Goal: Information Seeking & Learning: Learn about a topic

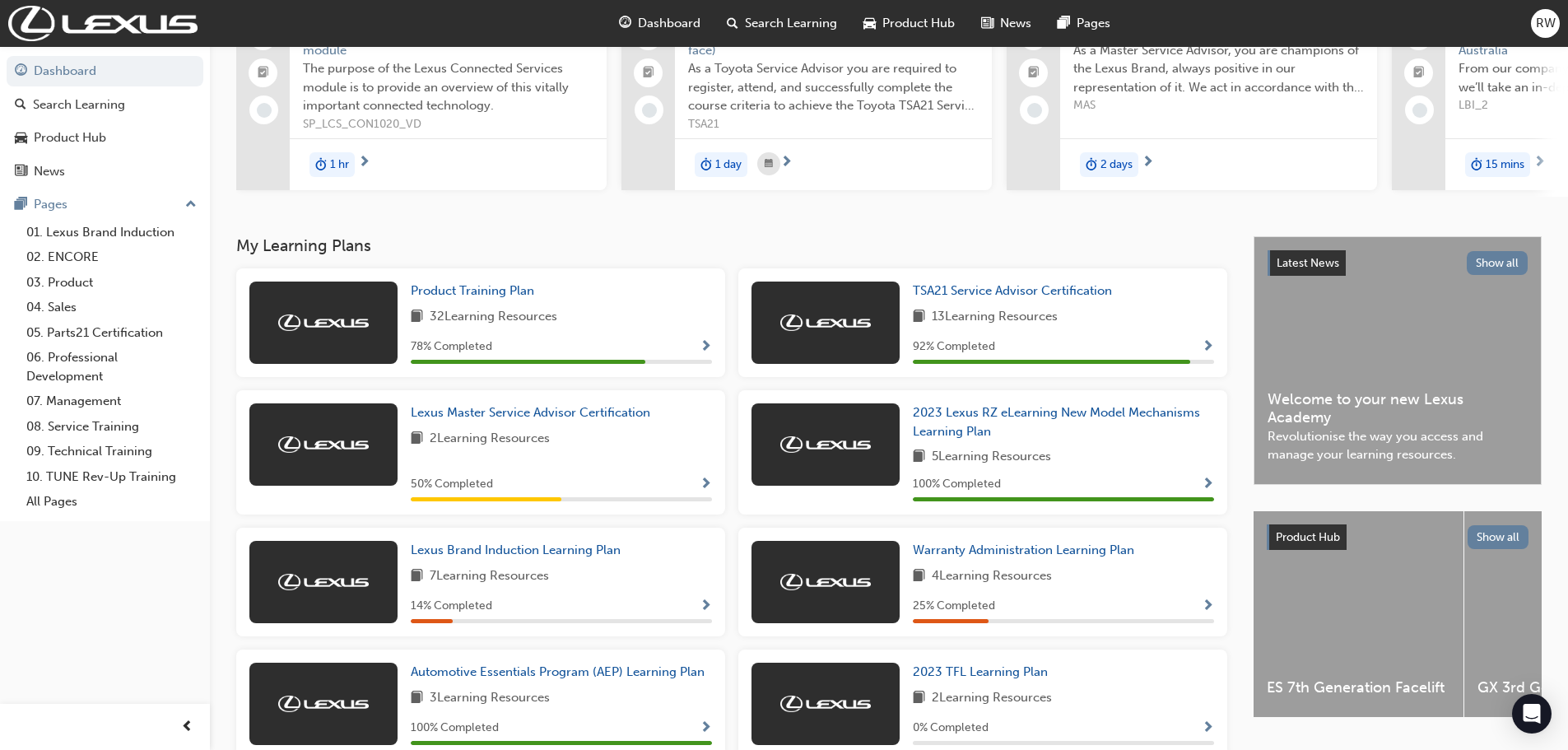
scroll to position [82, 0]
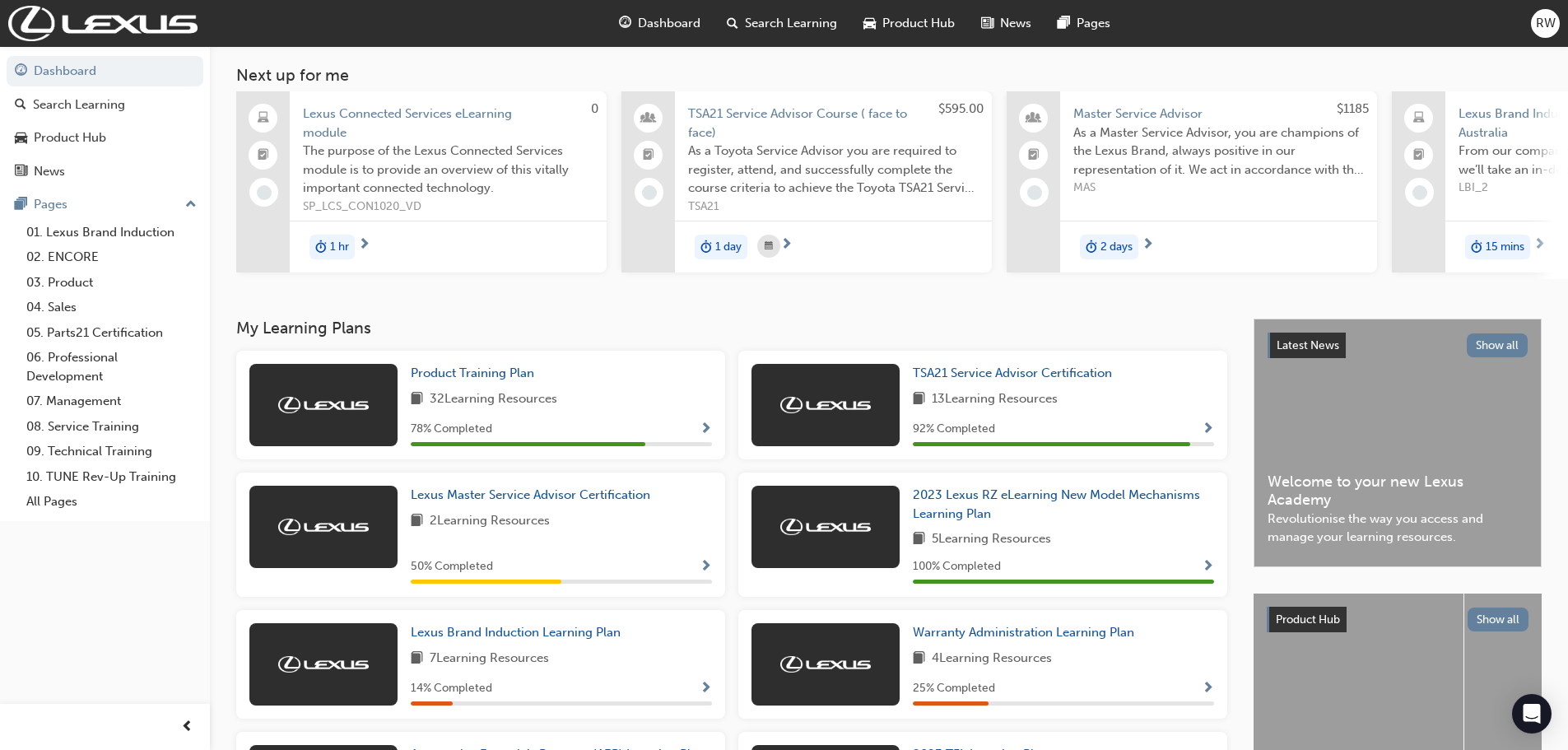
click at [355, 242] on div "1 hr" at bounding box center [449, 247] width 317 height 52
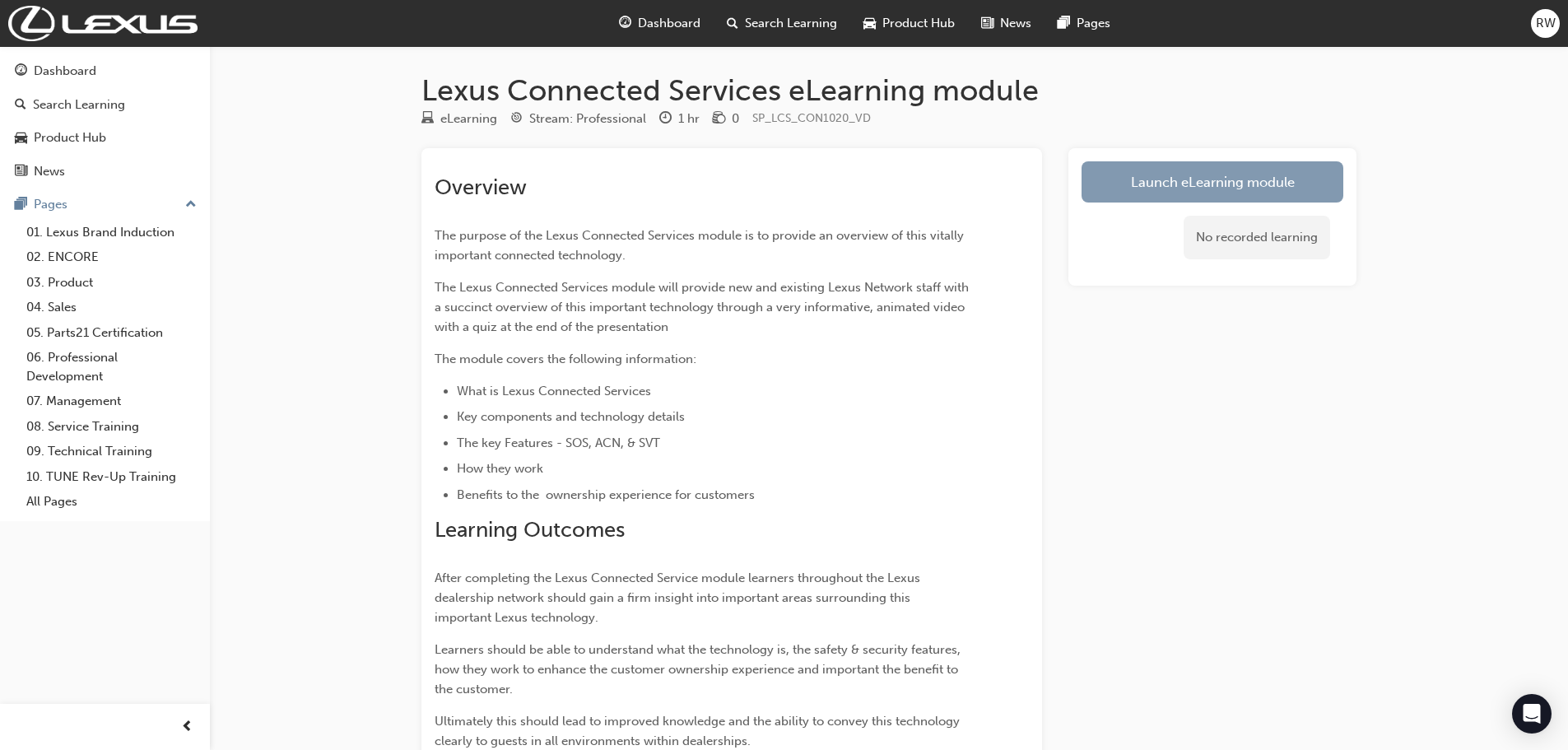
click at [1174, 178] on link "Launch eLearning module" at bounding box center [1212, 182] width 261 height 41
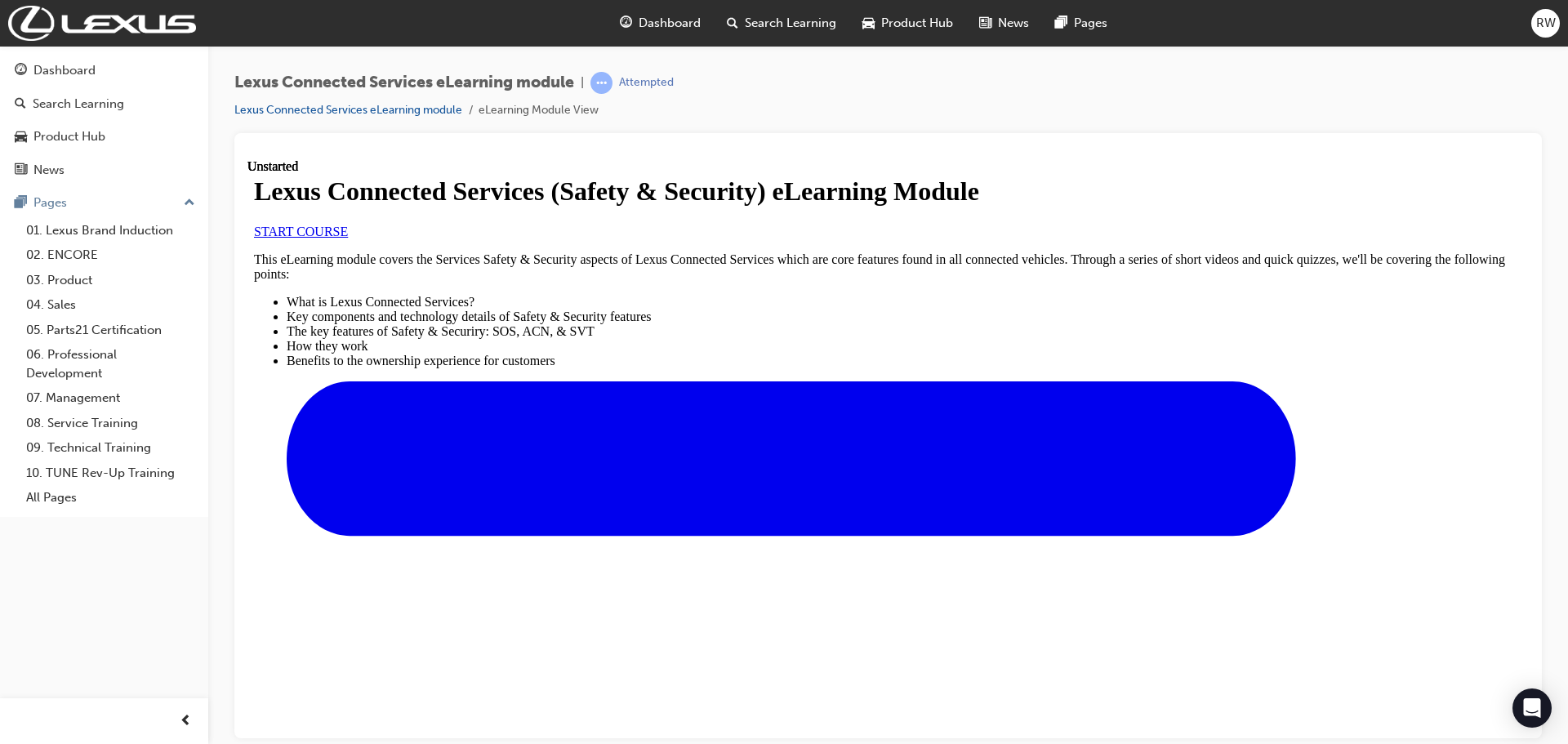
click at [348, 238] on span "START COURSE" at bounding box center [300, 231] width 94 height 14
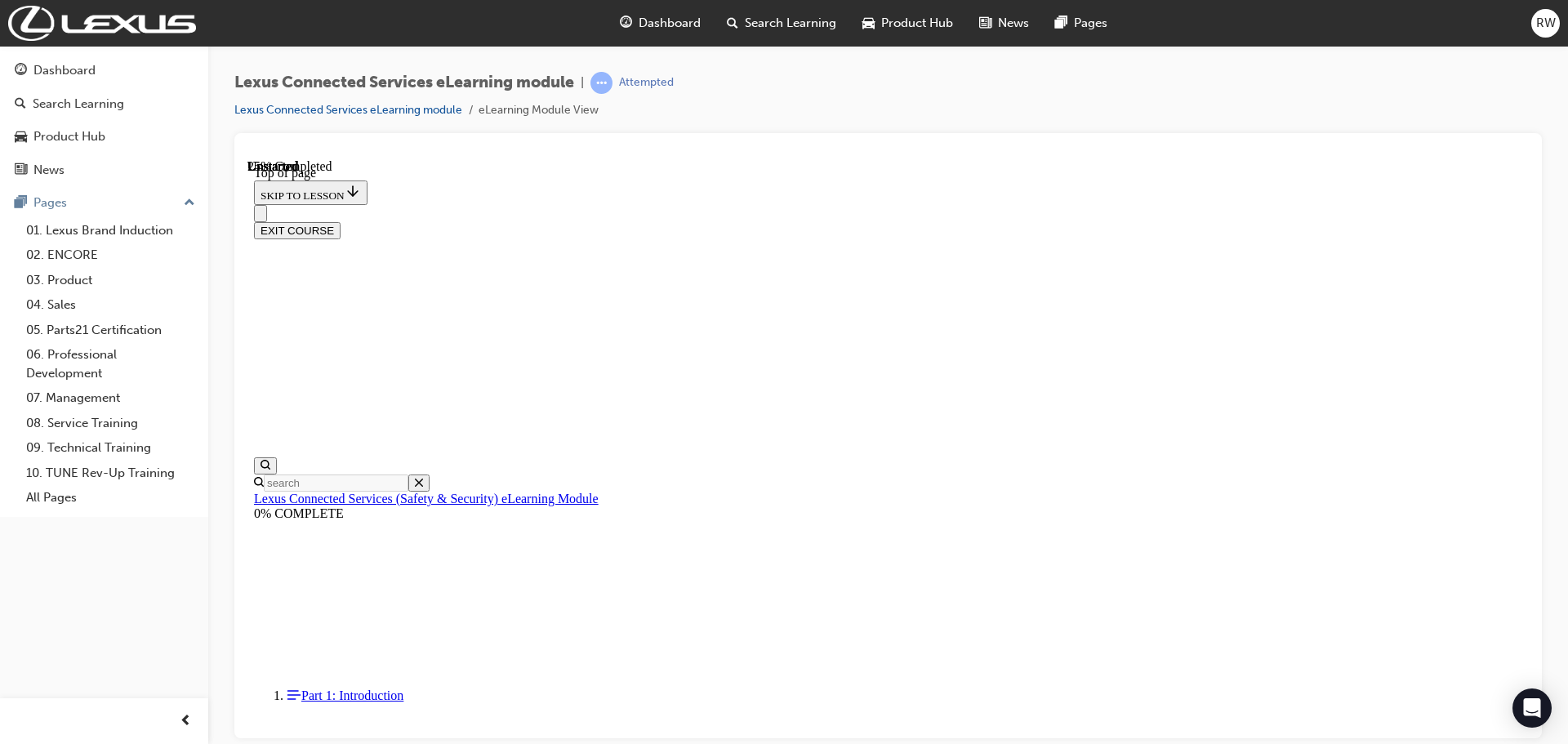
scroll to position [51, 0]
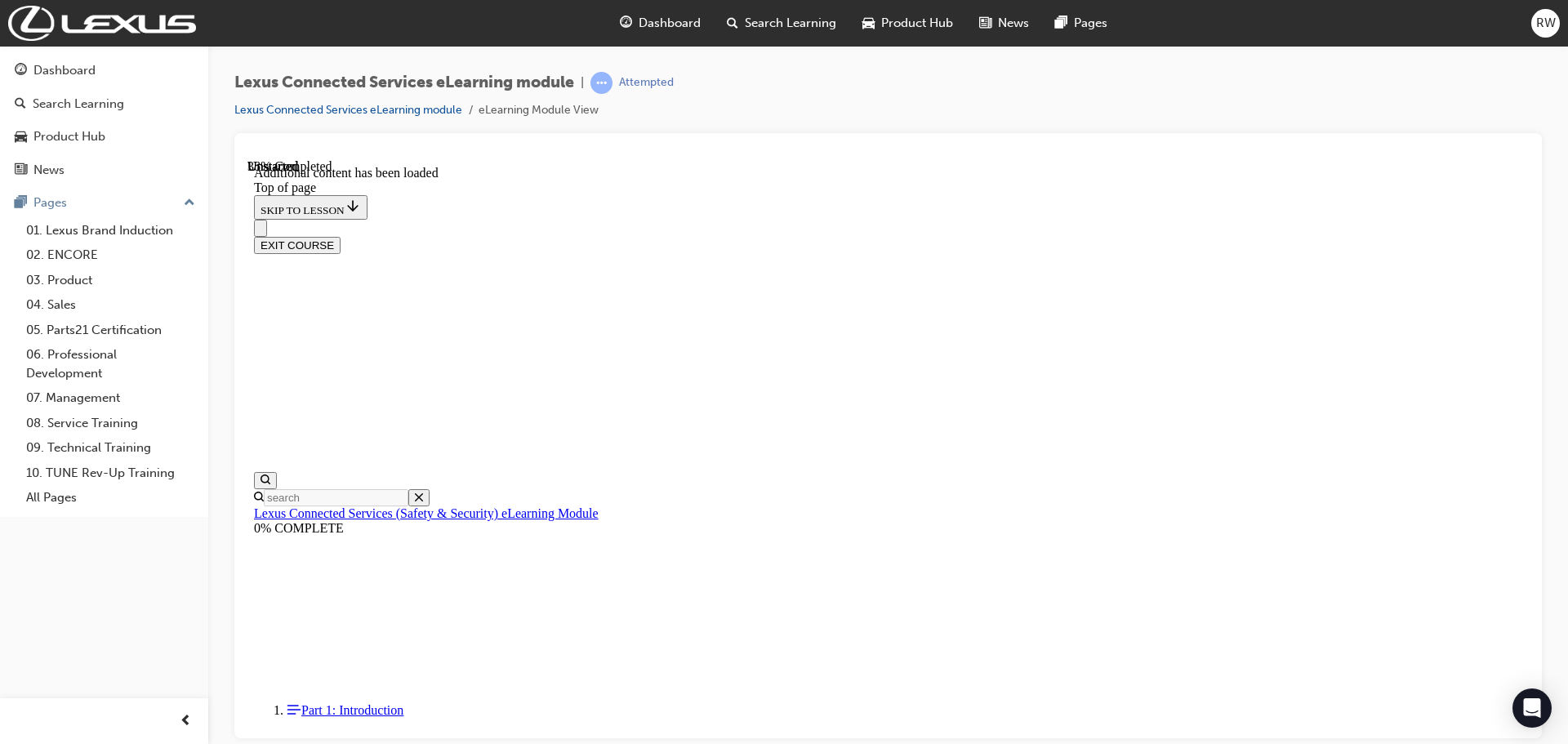
scroll to position [465, 0]
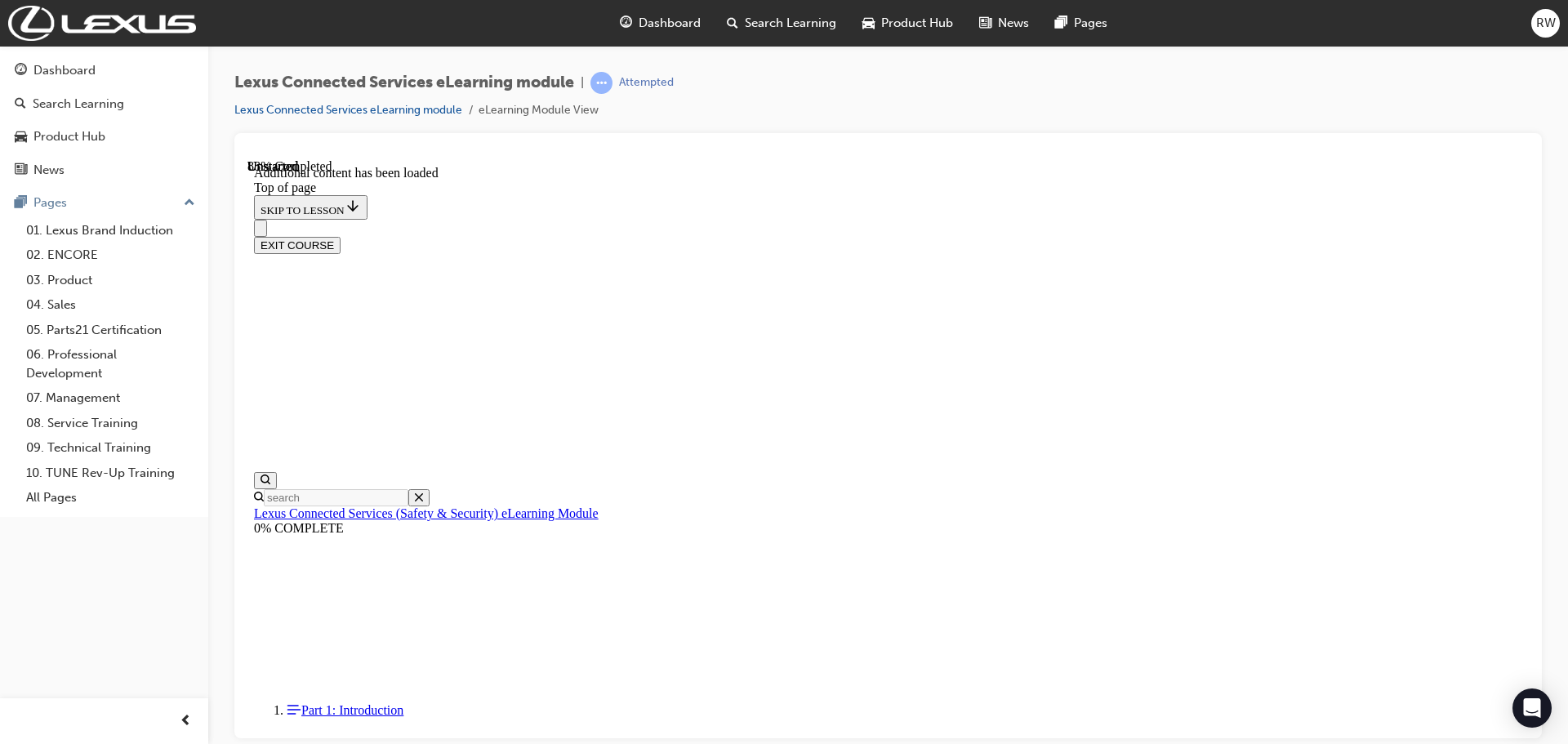
scroll to position [1199, 0]
drag, startPoint x: 690, startPoint y: 551, endPoint x: 792, endPoint y: 554, distance: 102.0
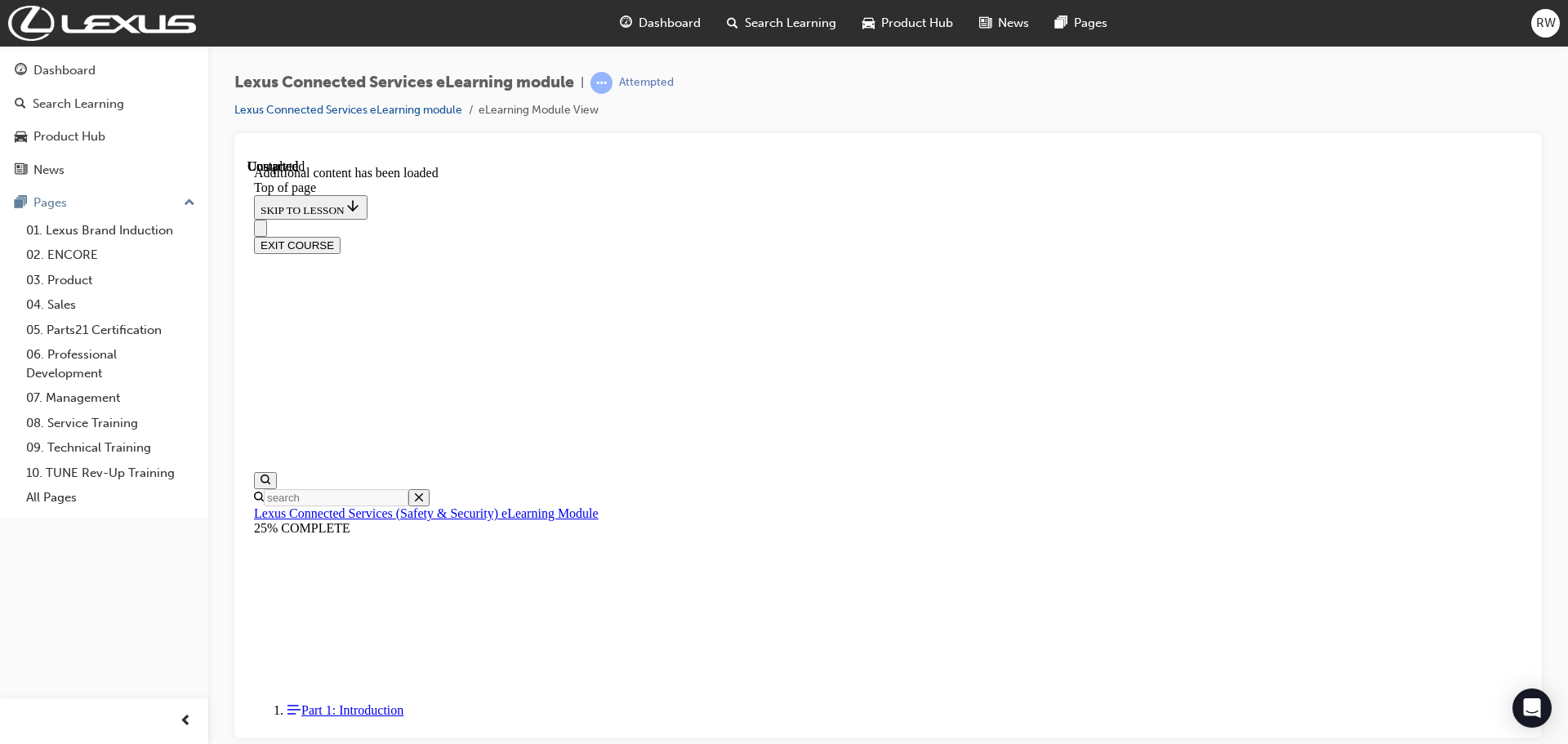
scroll to position [260, 0]
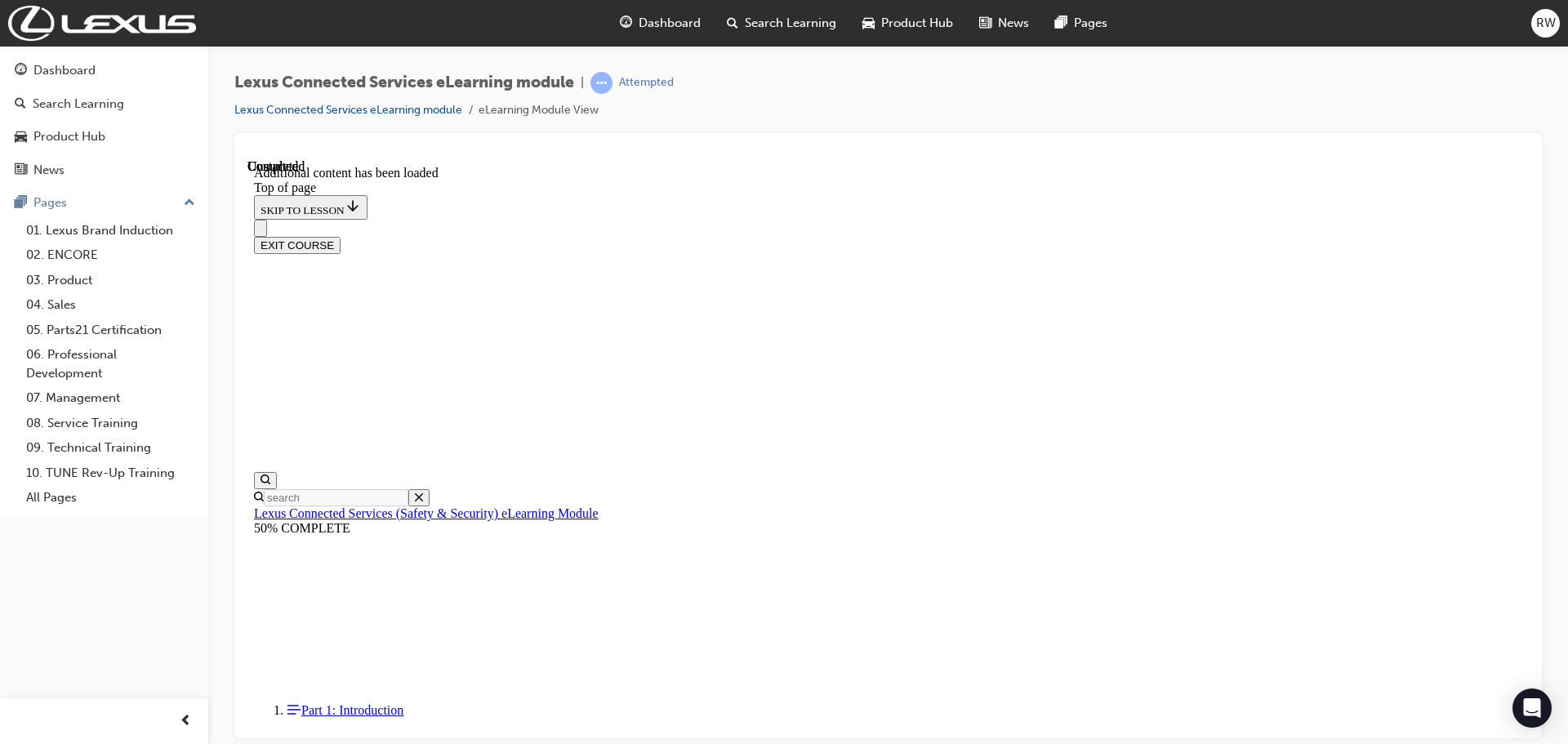
scroll to position [51, 0]
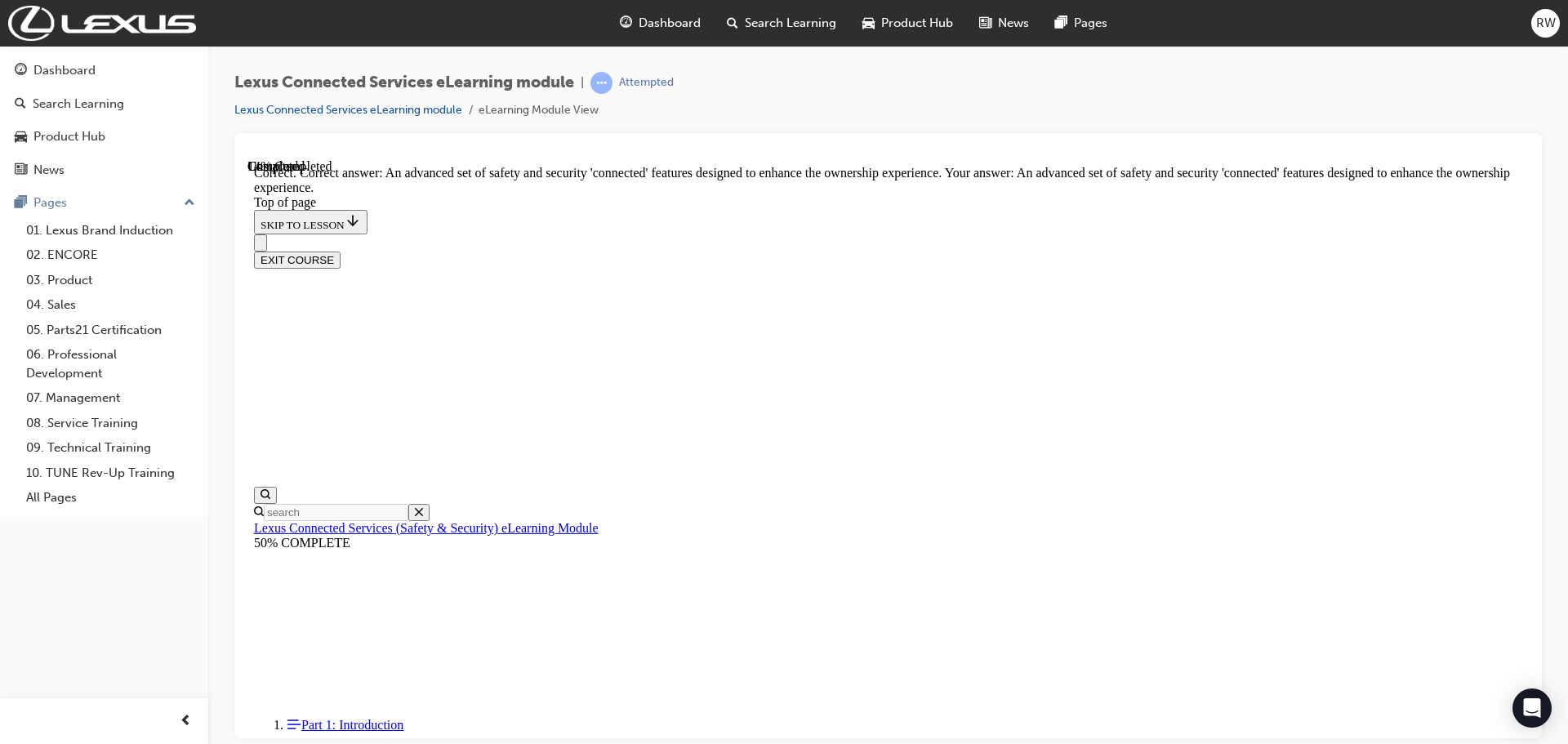
scroll to position [326, 0]
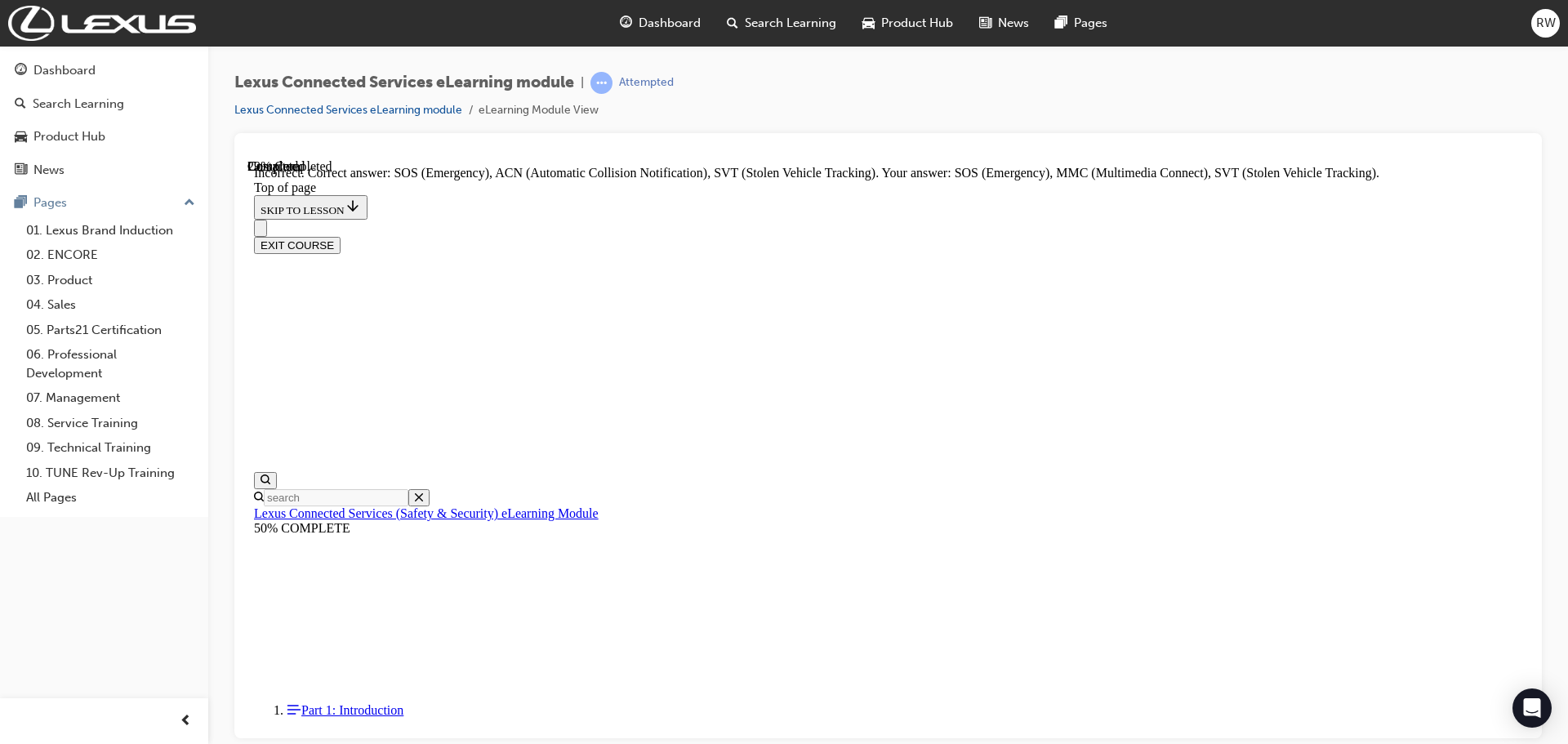
scroll to position [393, 0]
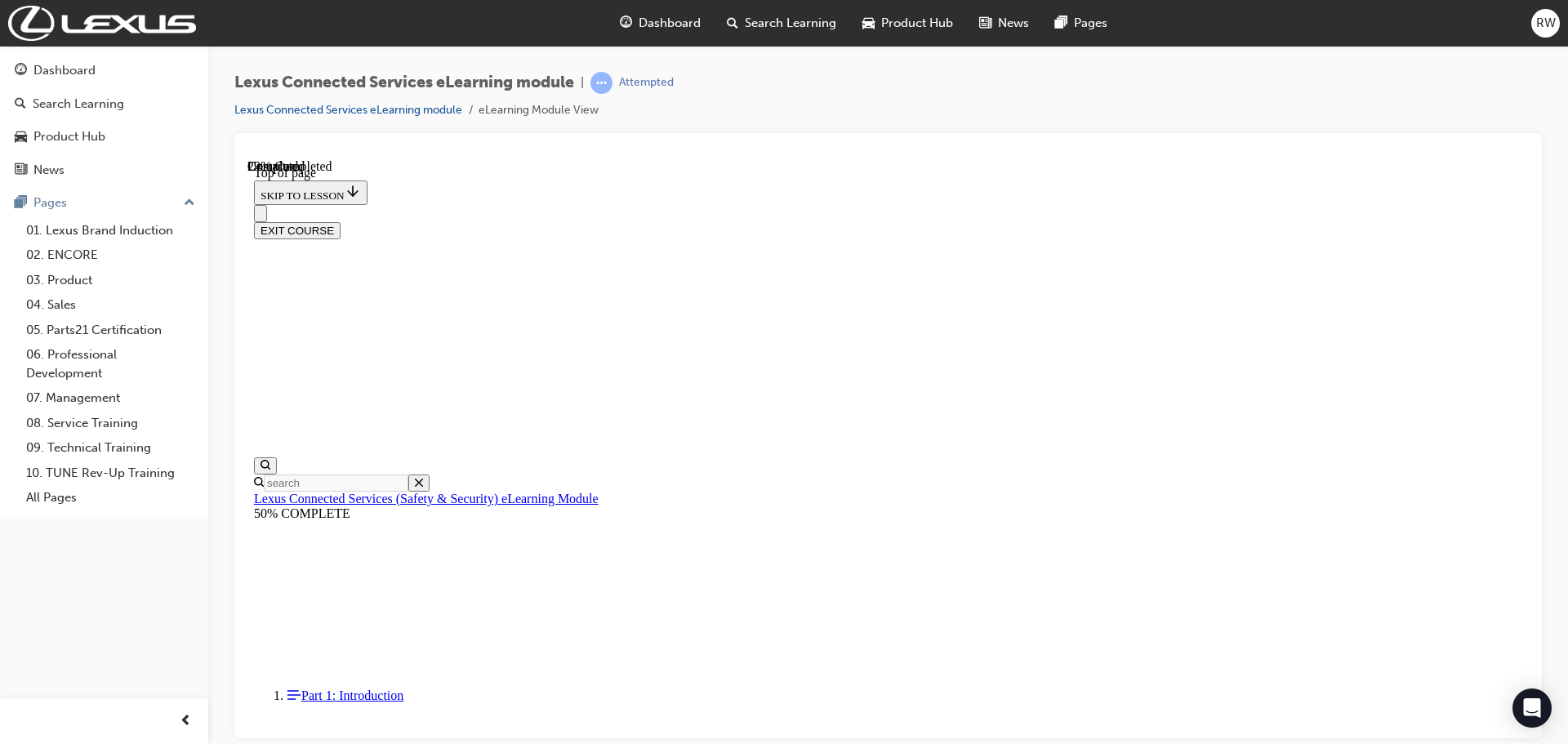
scroll to position [213, 0]
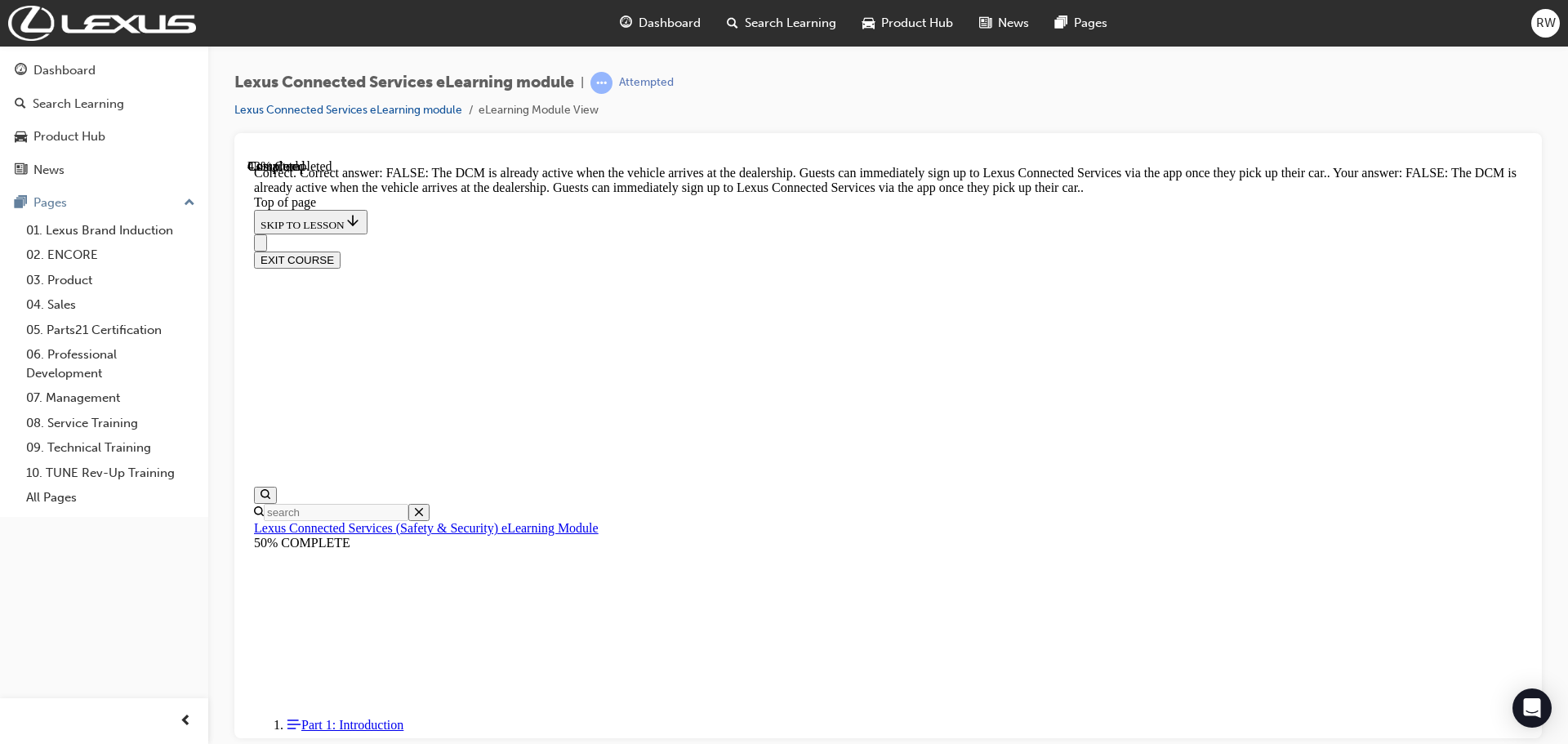
scroll to position [295, 0]
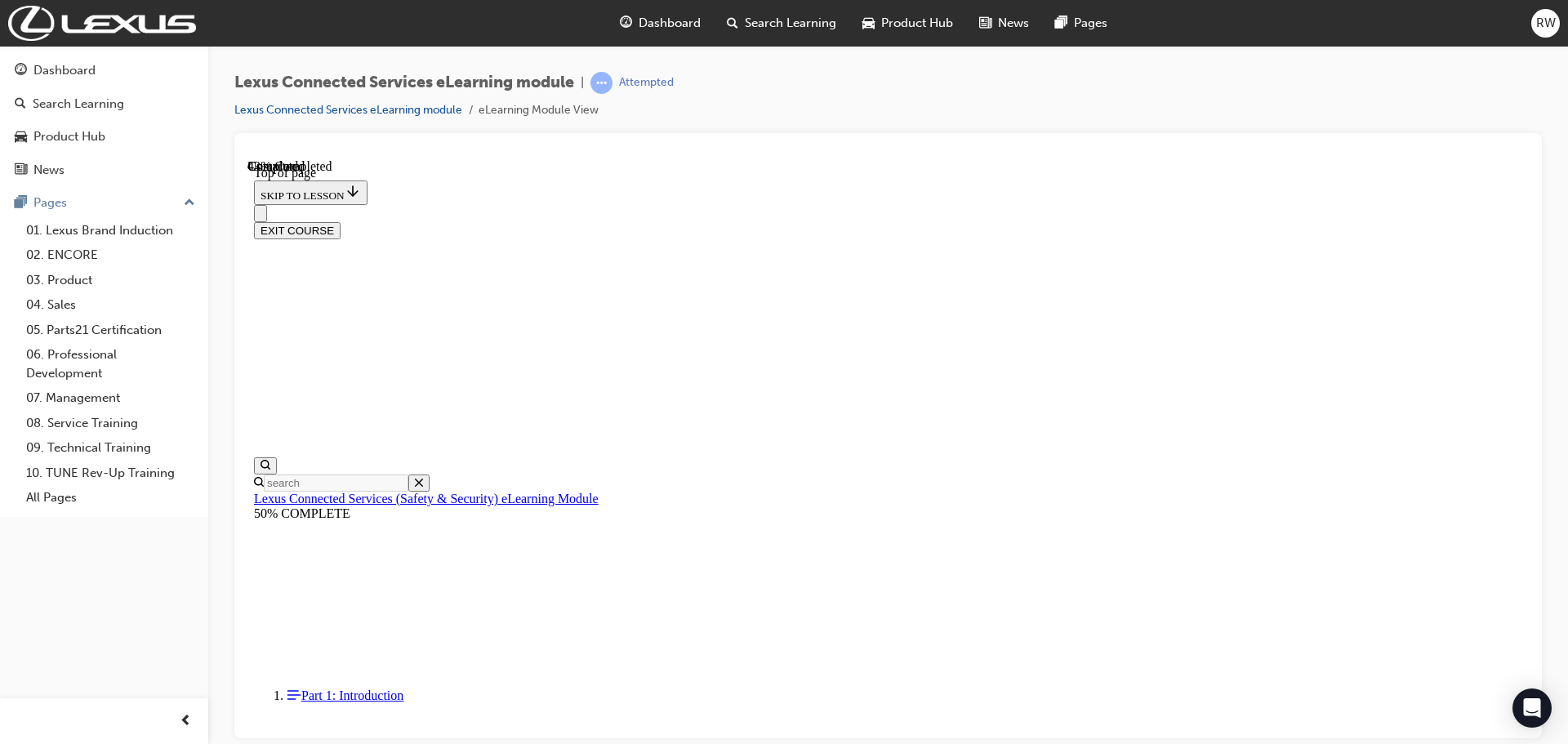
scroll to position [50, 0]
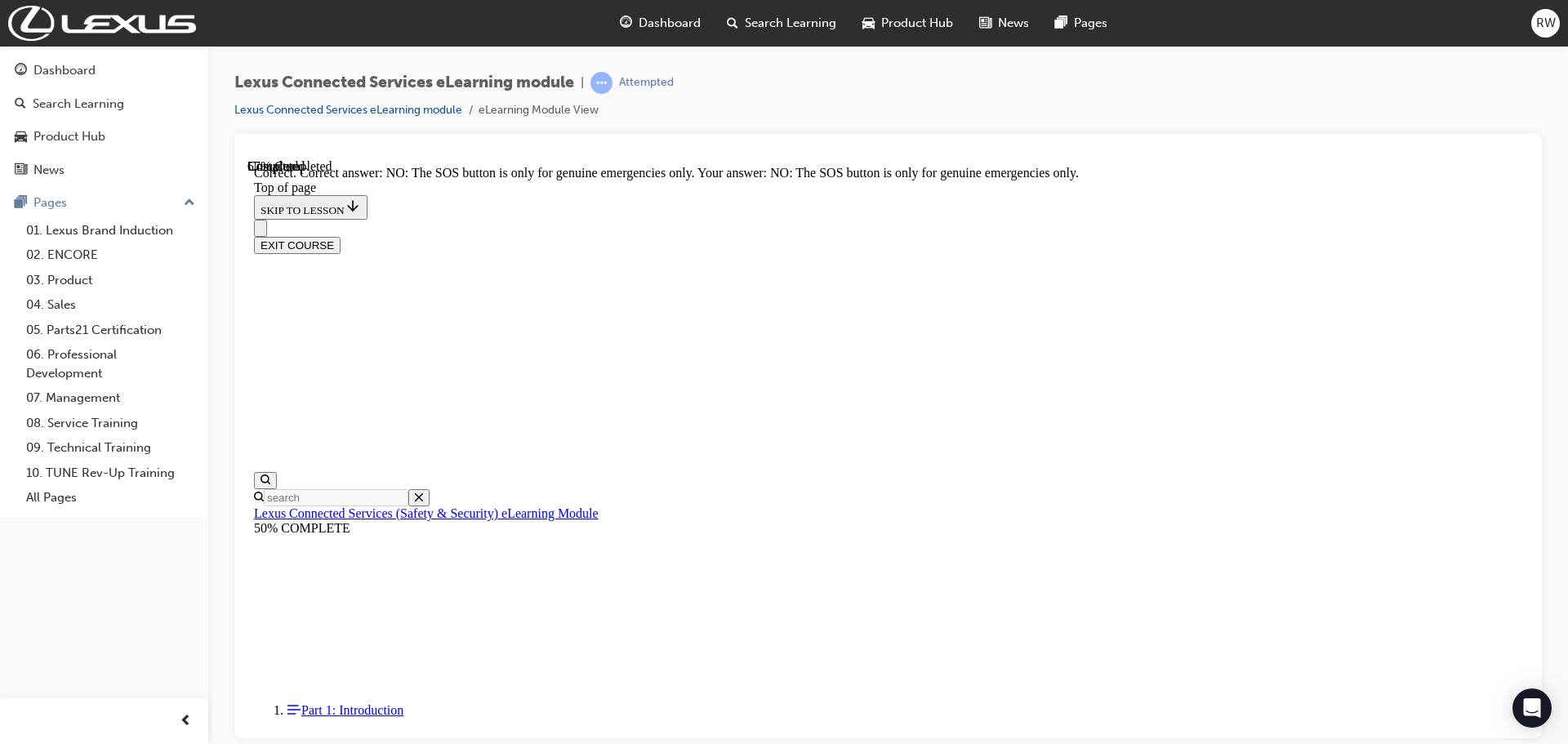
scroll to position [234, 0]
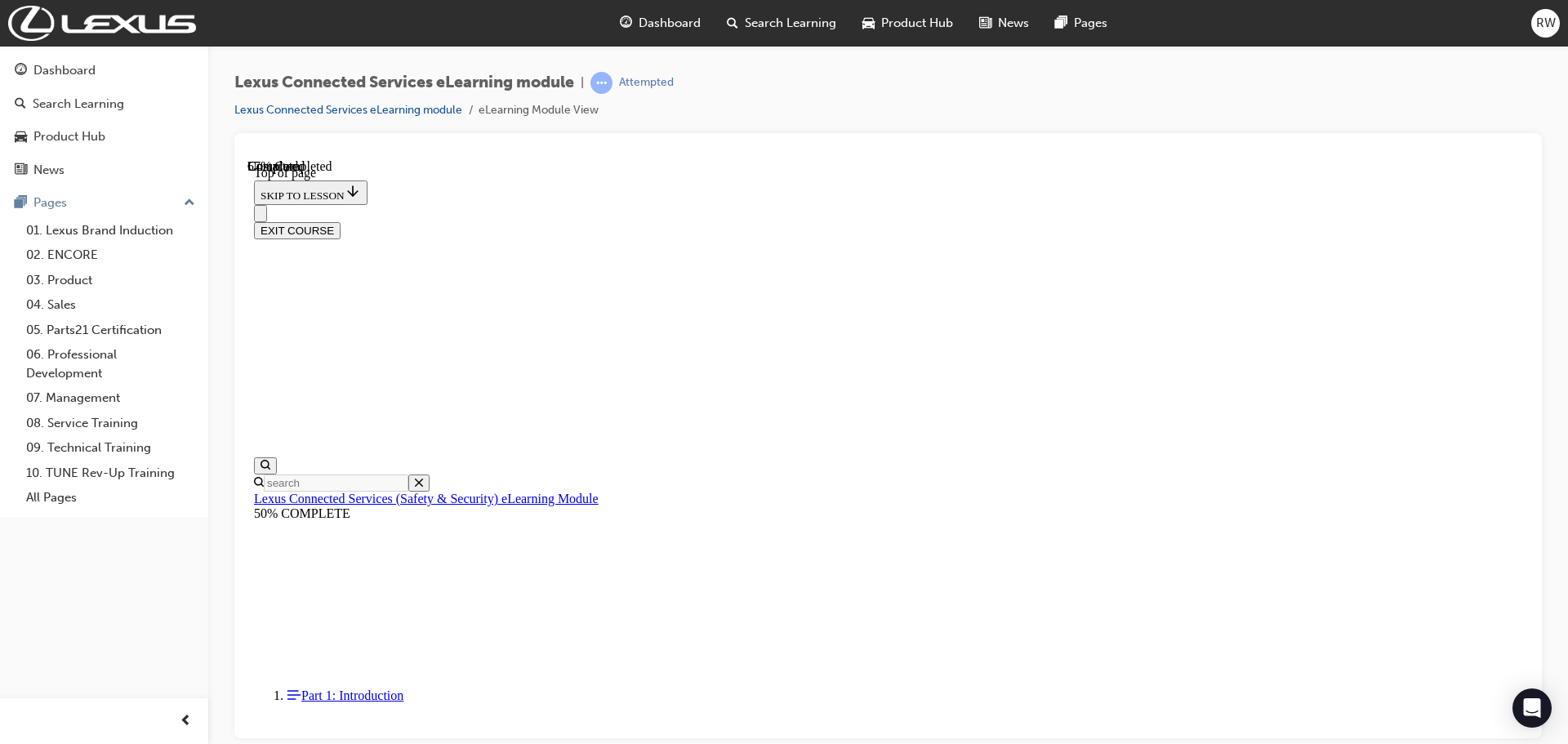
scroll to position [131, 0]
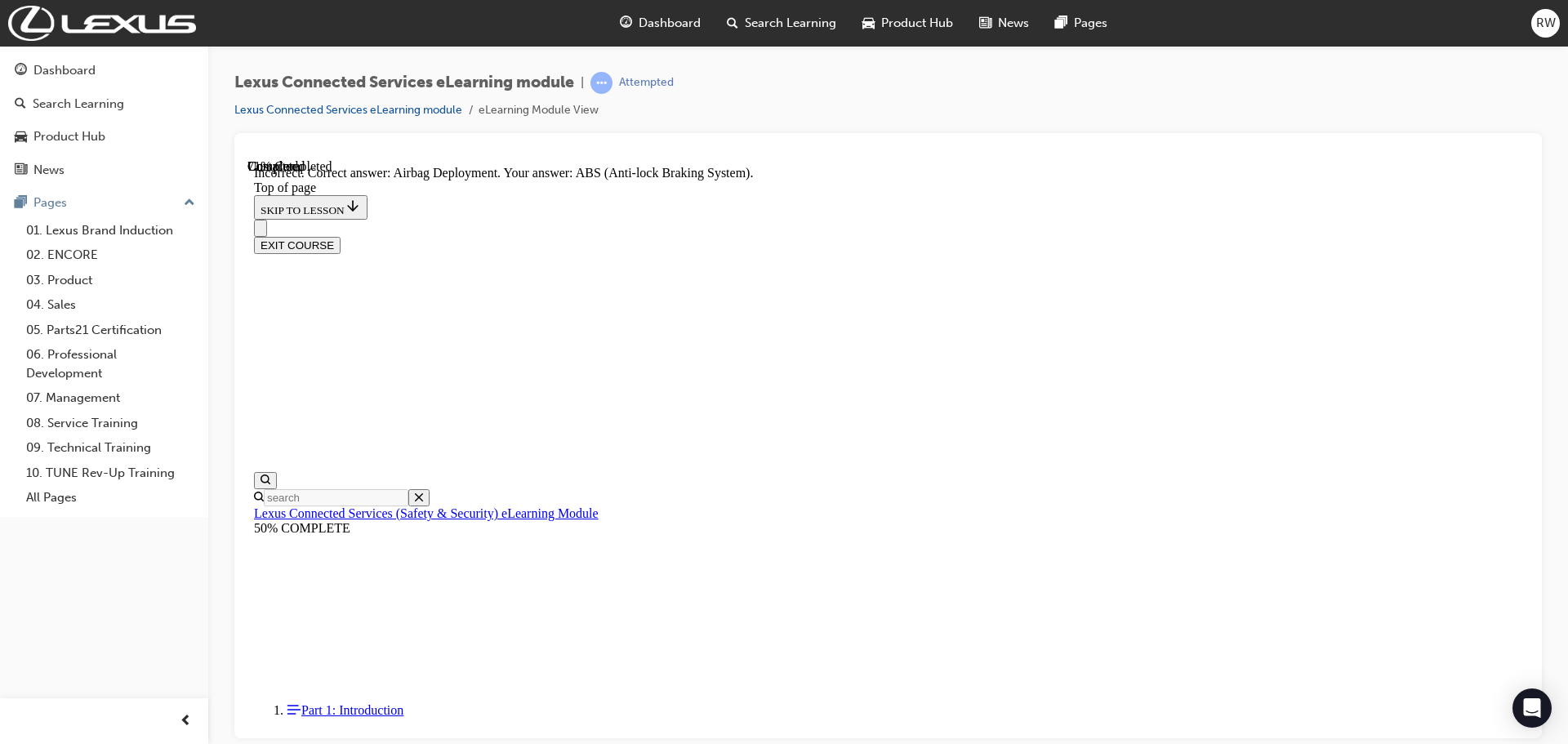
scroll to position [309, 0]
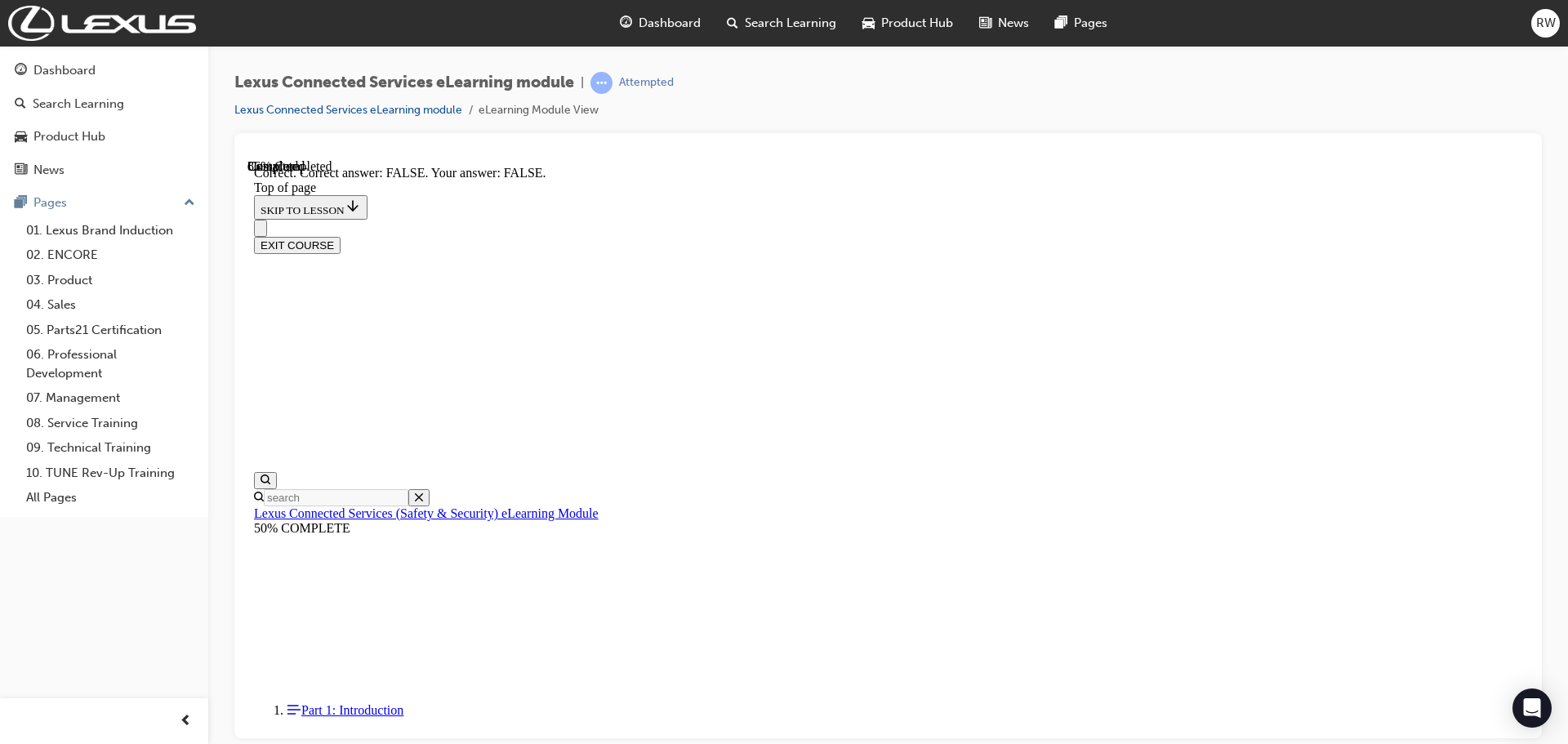
scroll to position [262, 0]
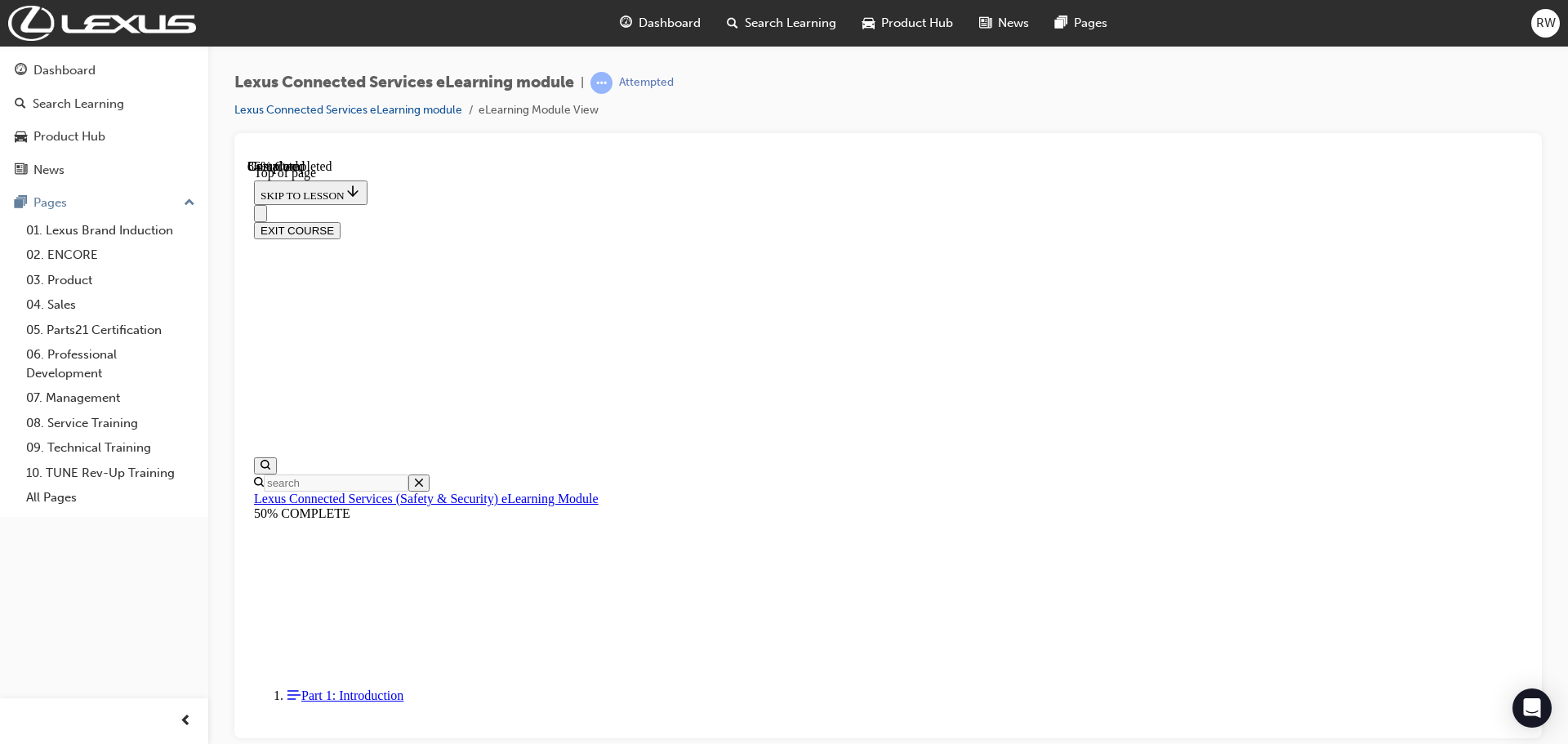
scroll to position [213, 0]
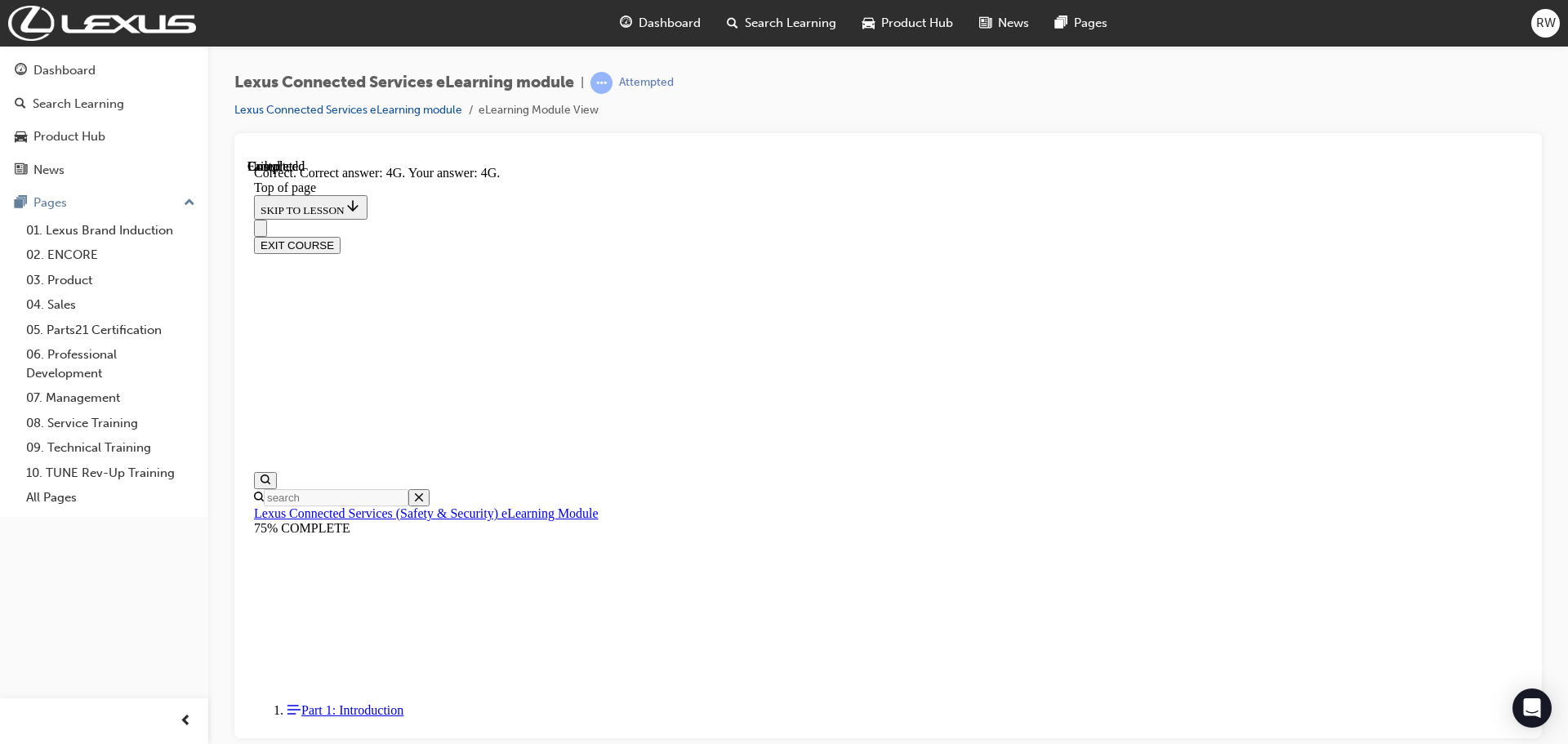
scroll to position [365, 0]
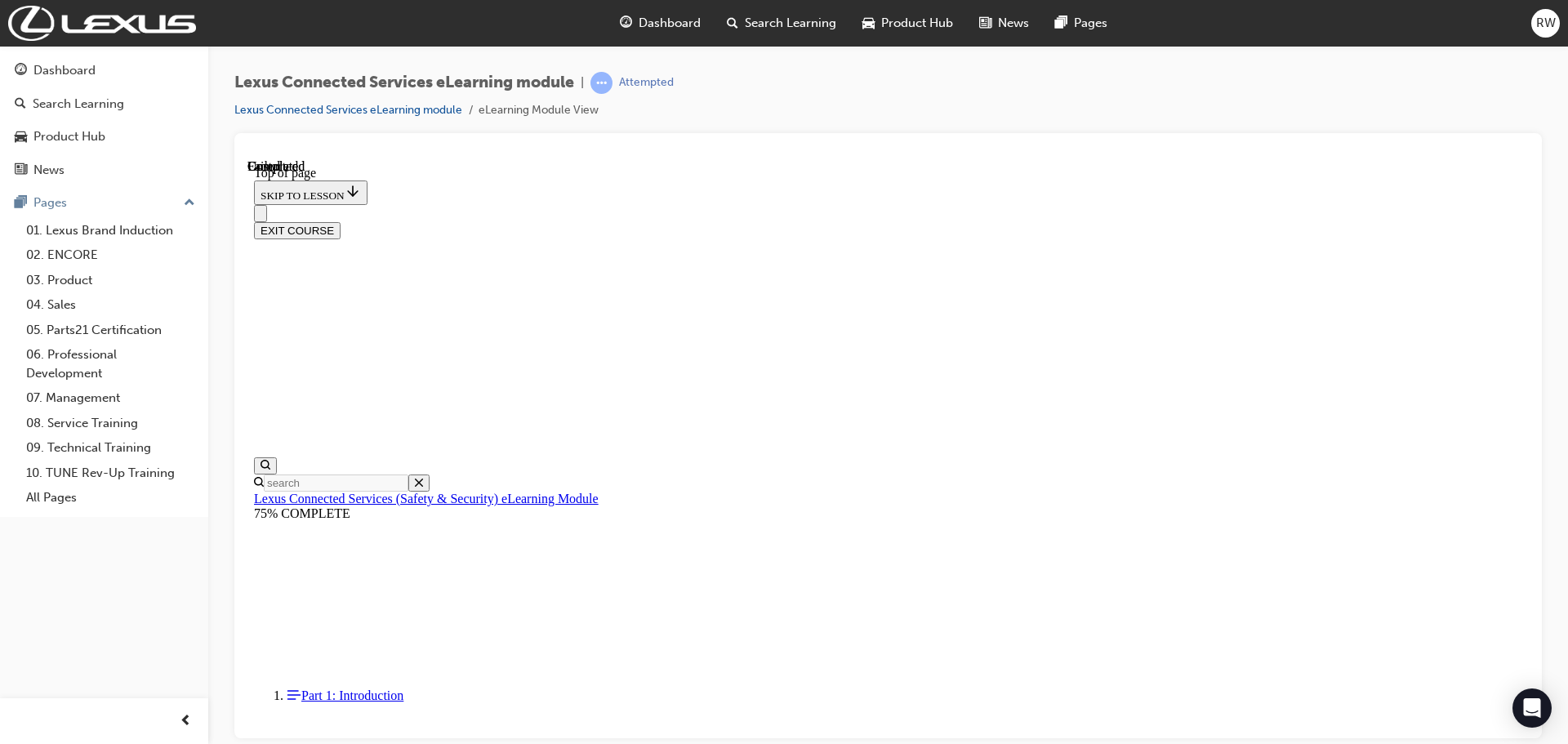
scroll to position [308, 0]
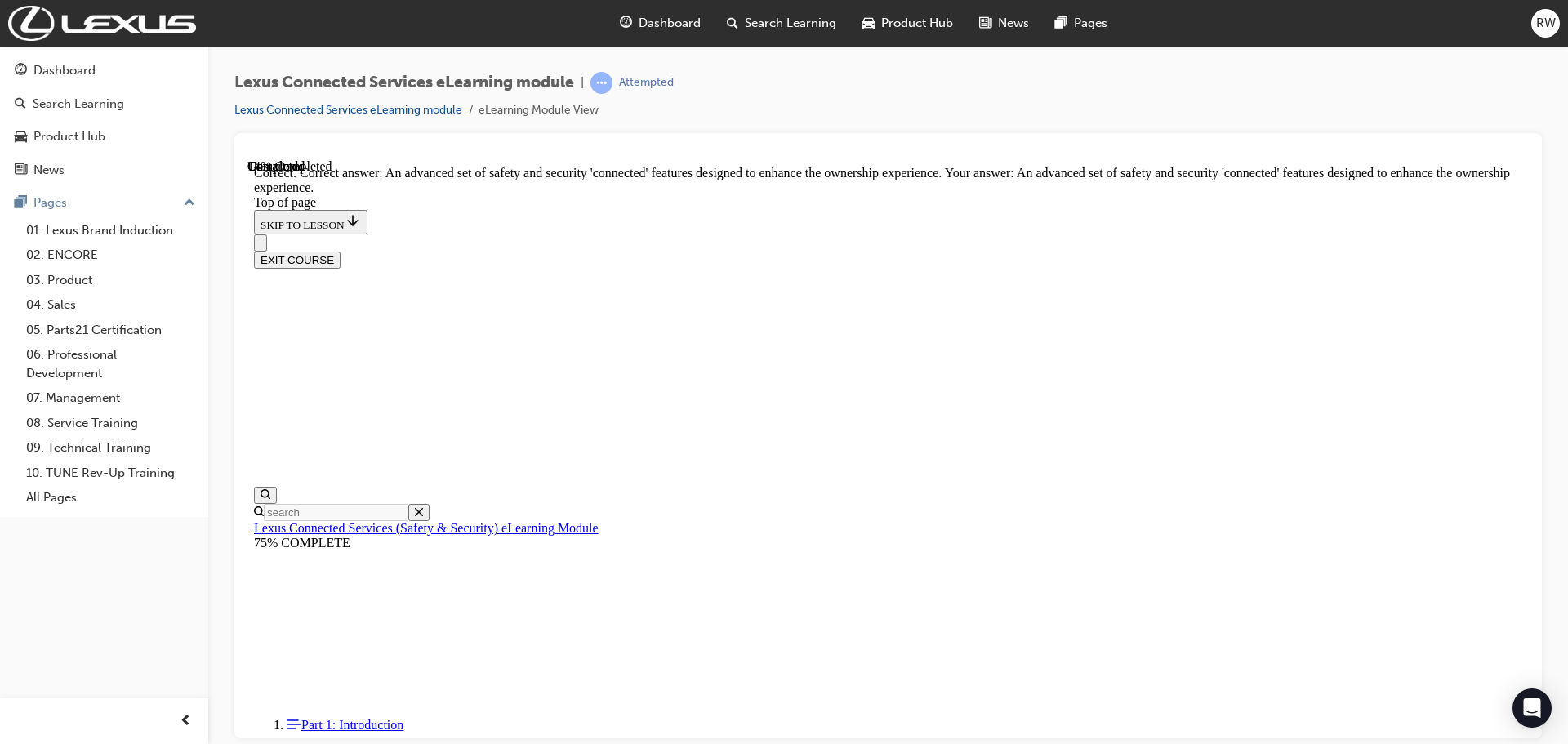
scroll to position [324, 0]
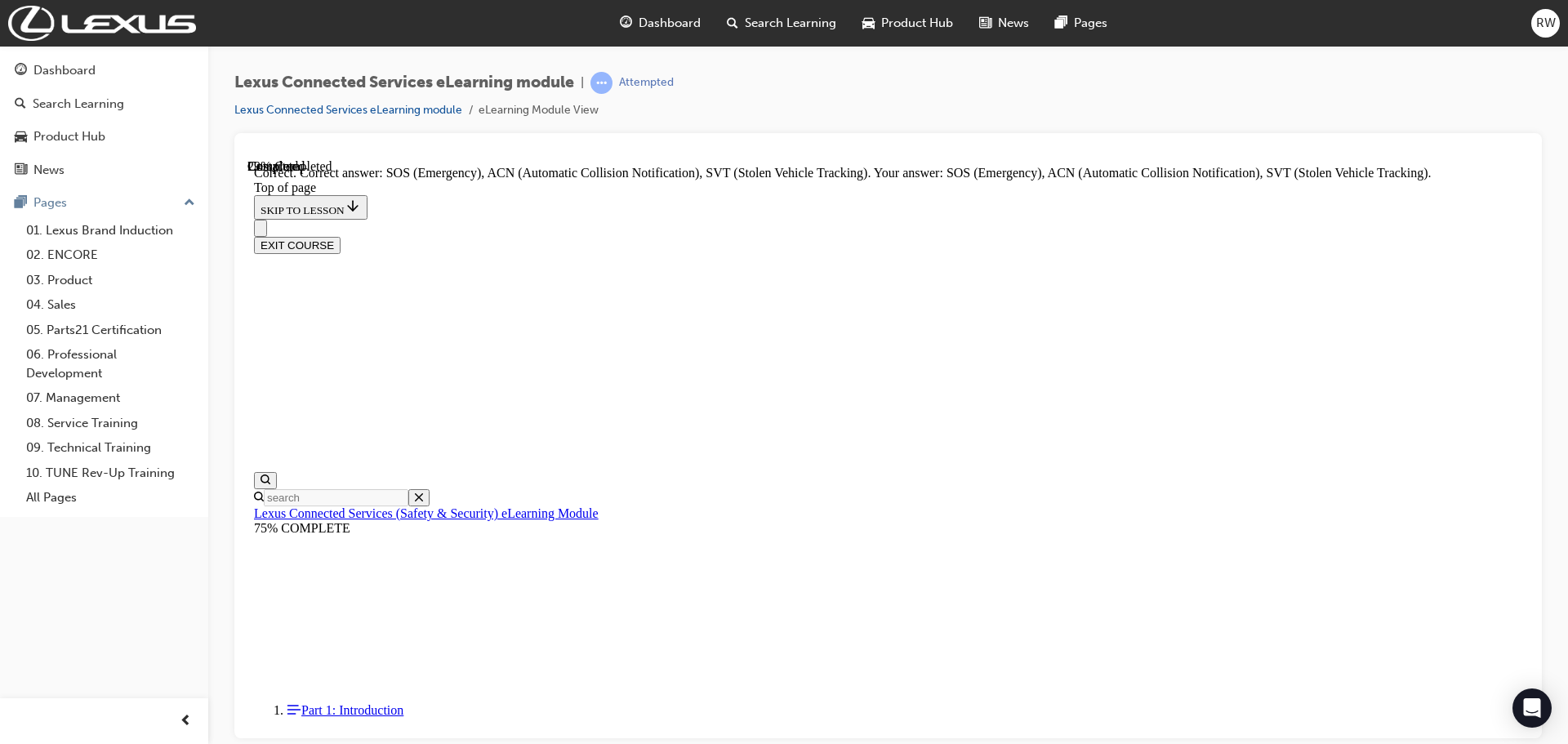
scroll to position [393, 0]
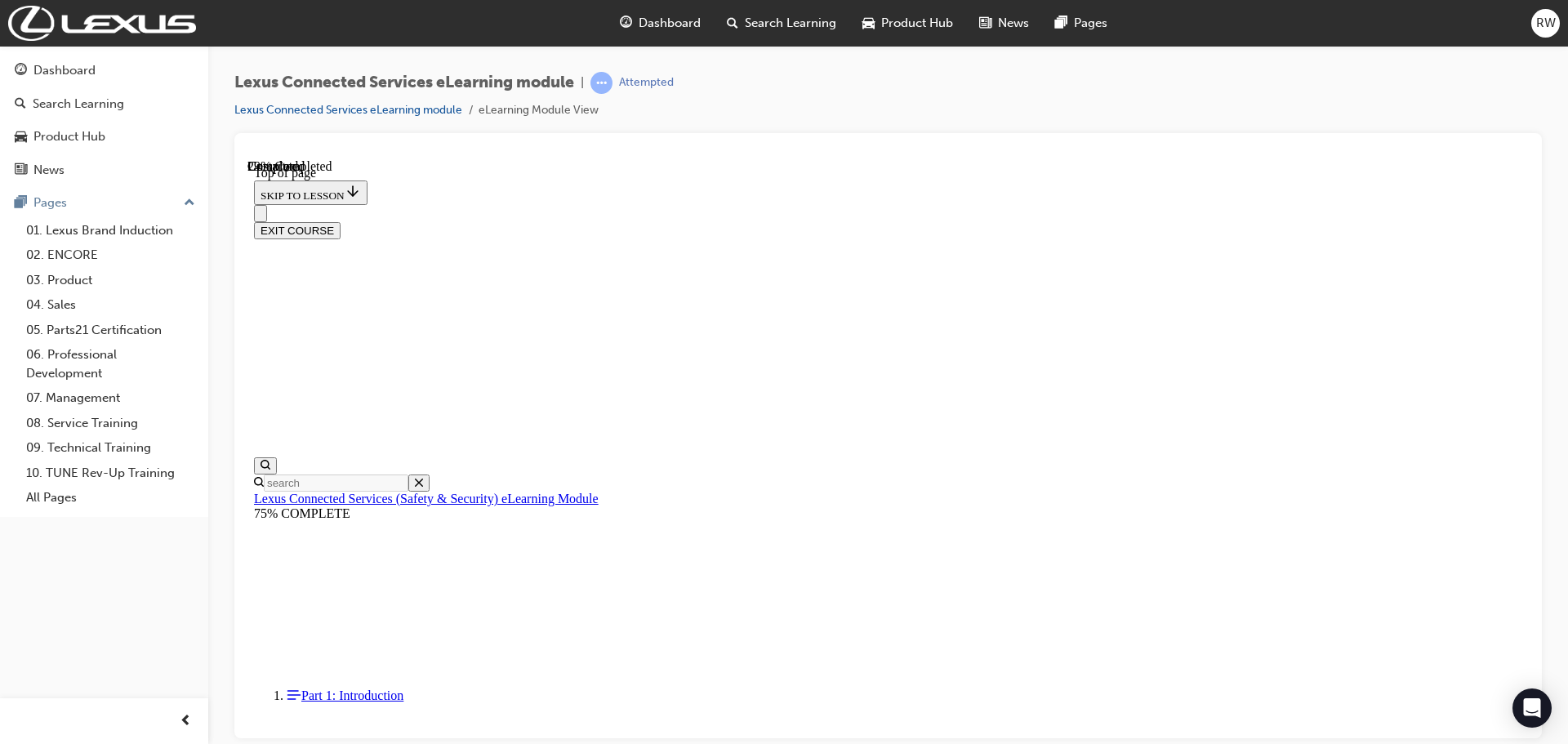
scroll to position [243, 0]
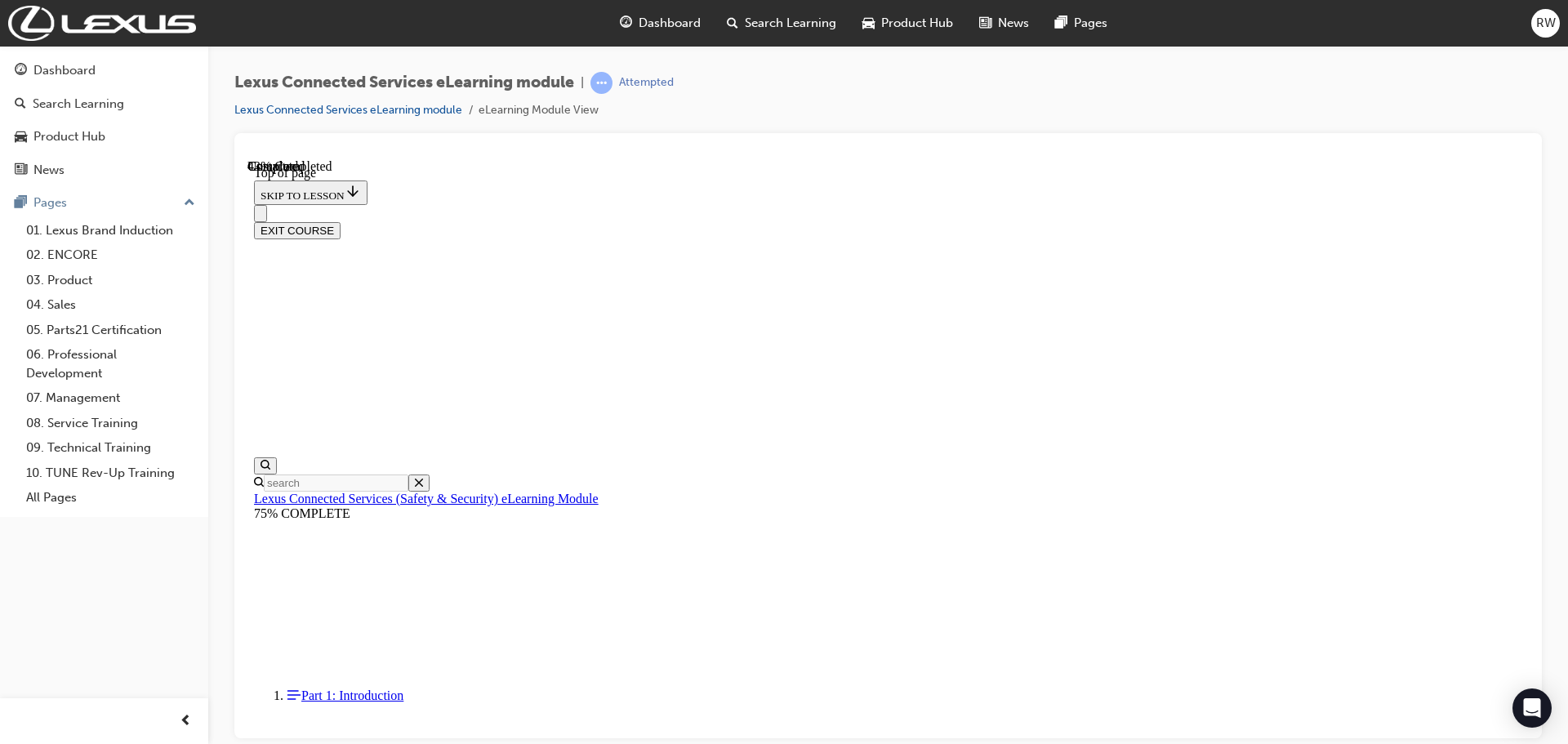
scroll to position [183, 0]
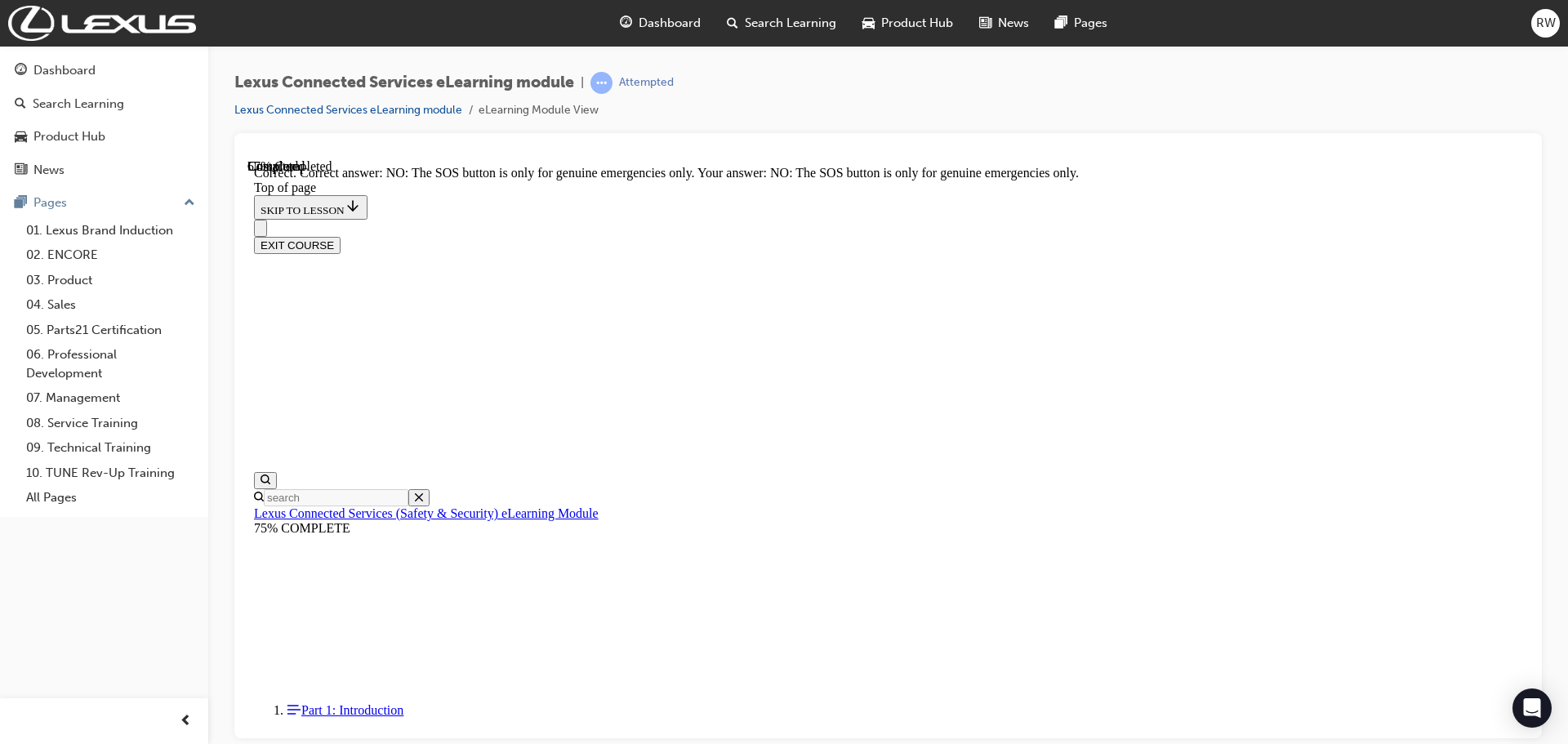
scroll to position [234, 0]
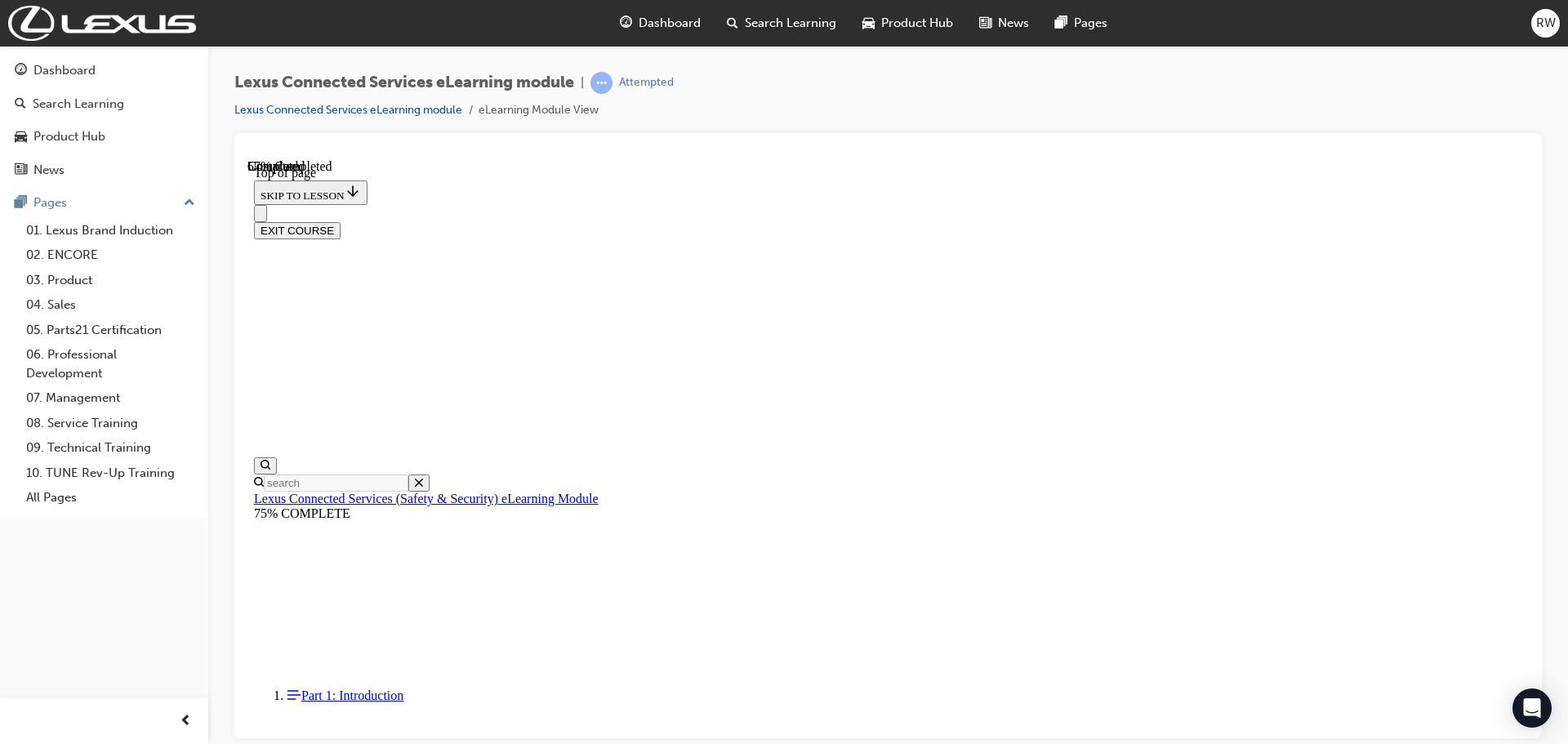
scroll to position [258, 0]
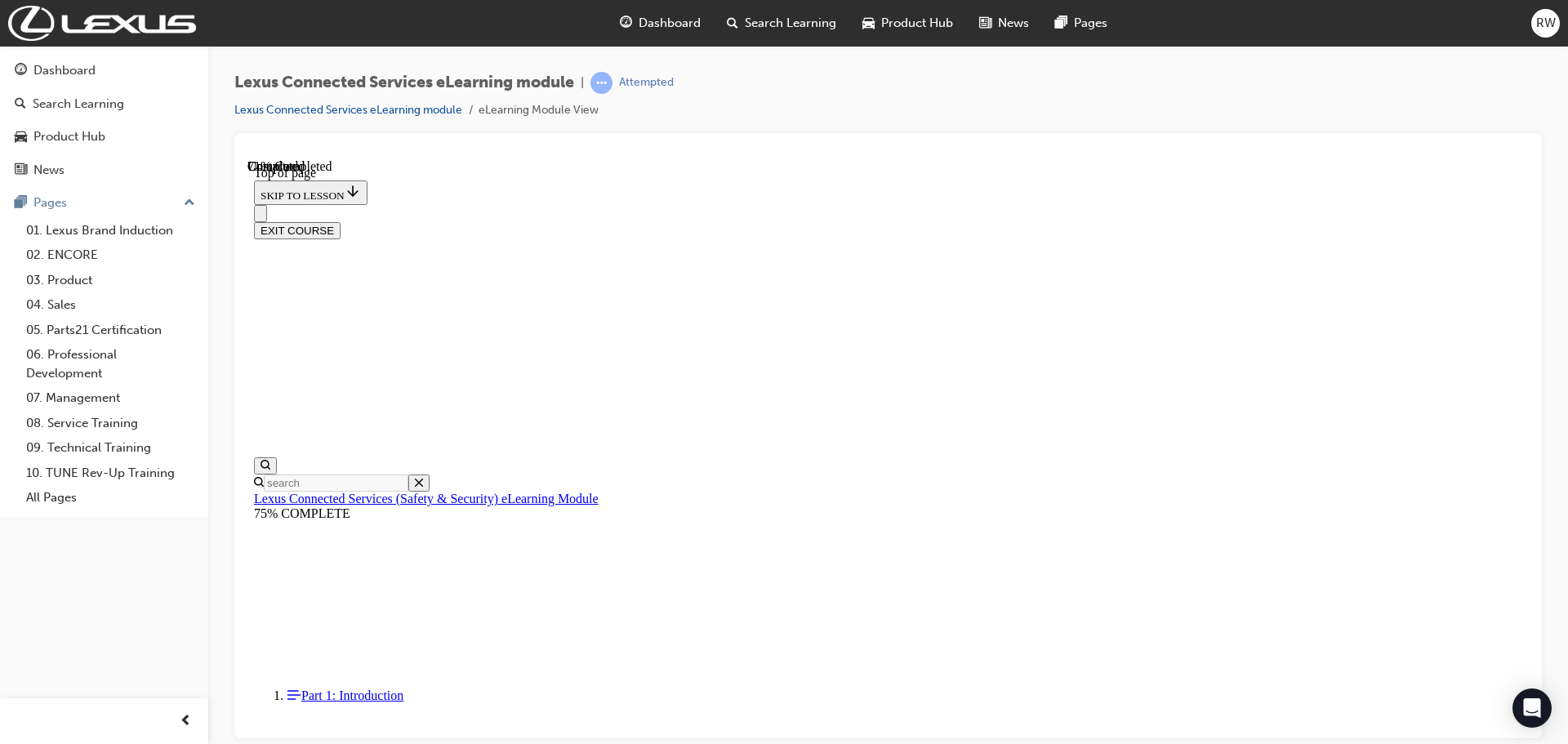
scroll to position [211, 0]
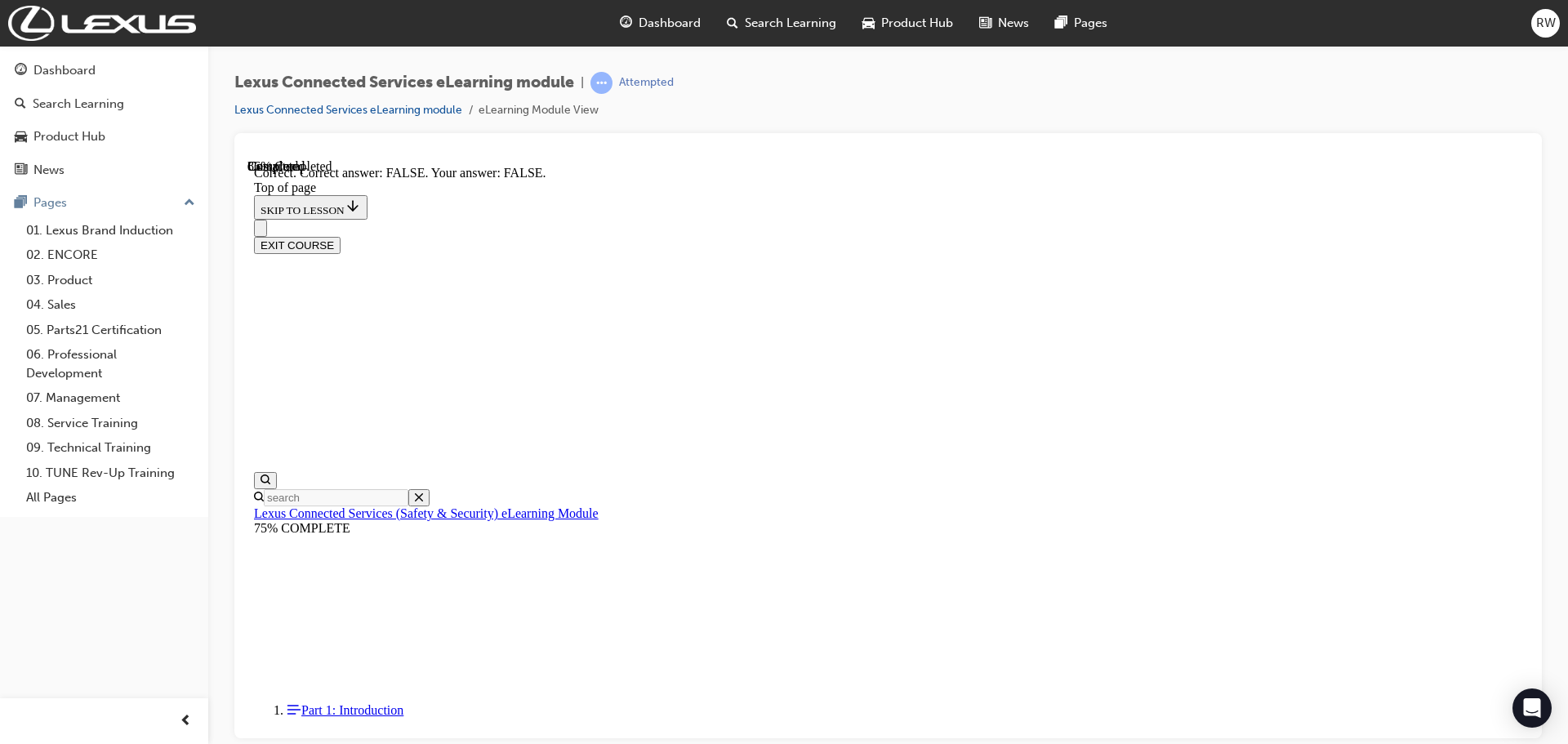
scroll to position [262, 0]
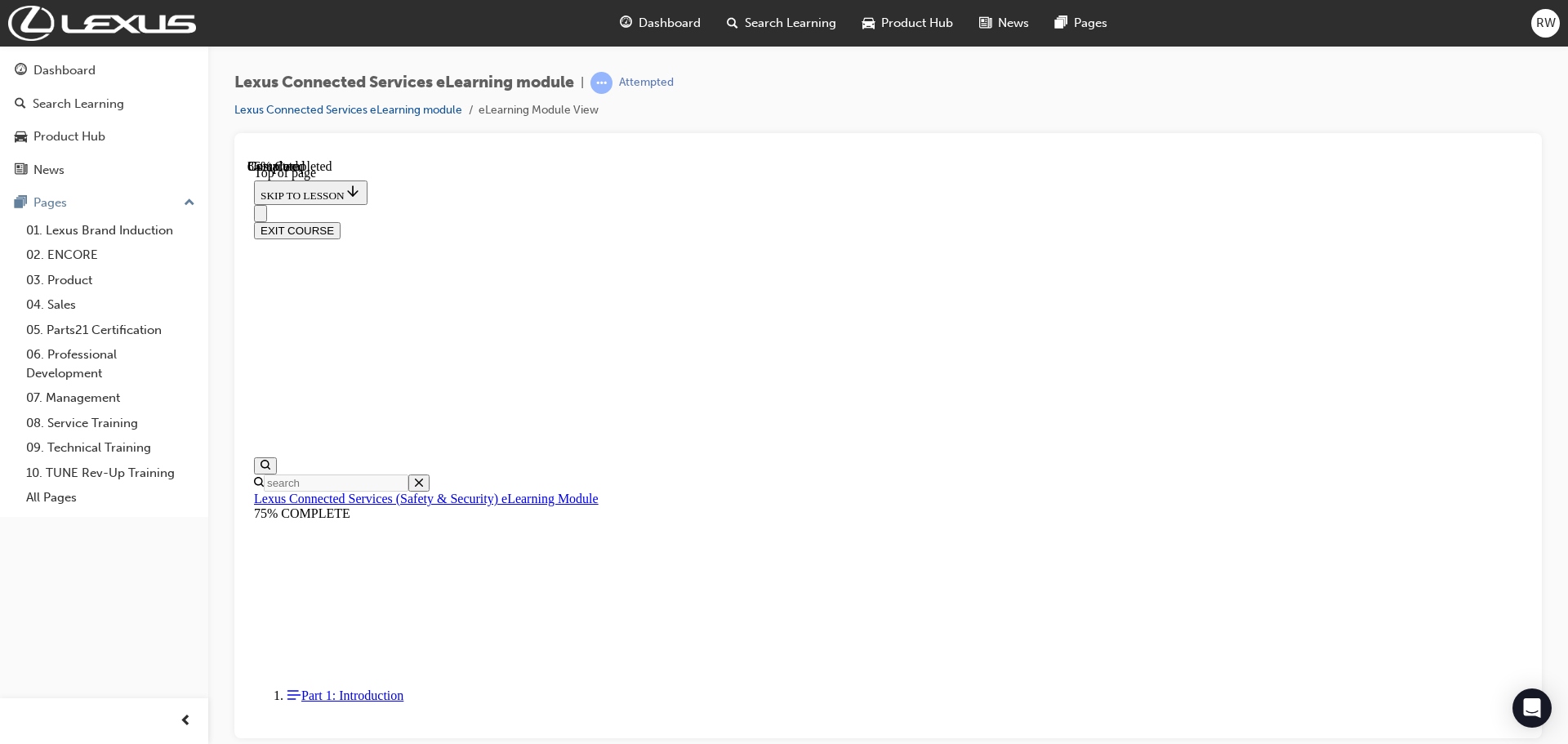
scroll to position [50, 0]
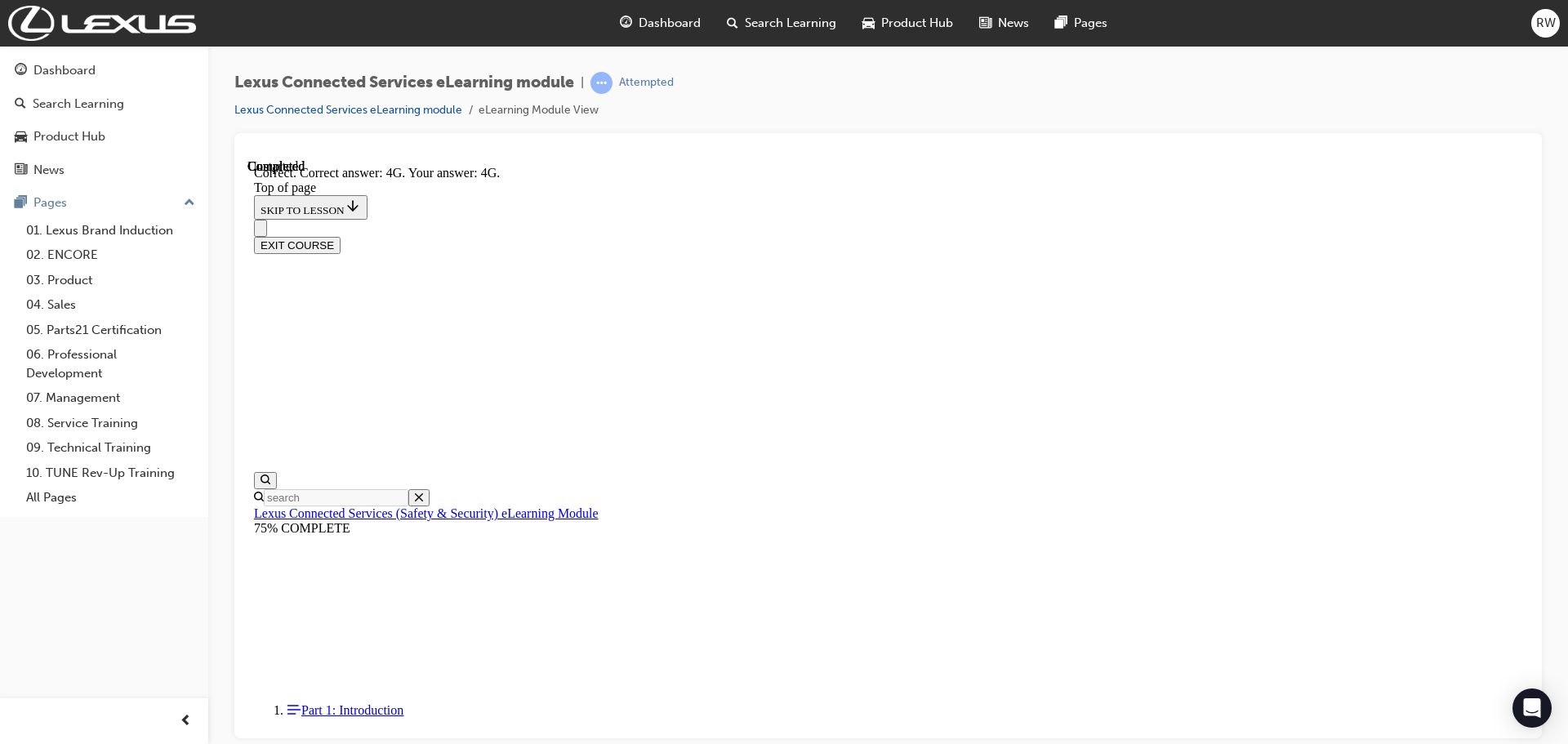
scroll to position [365, 0]
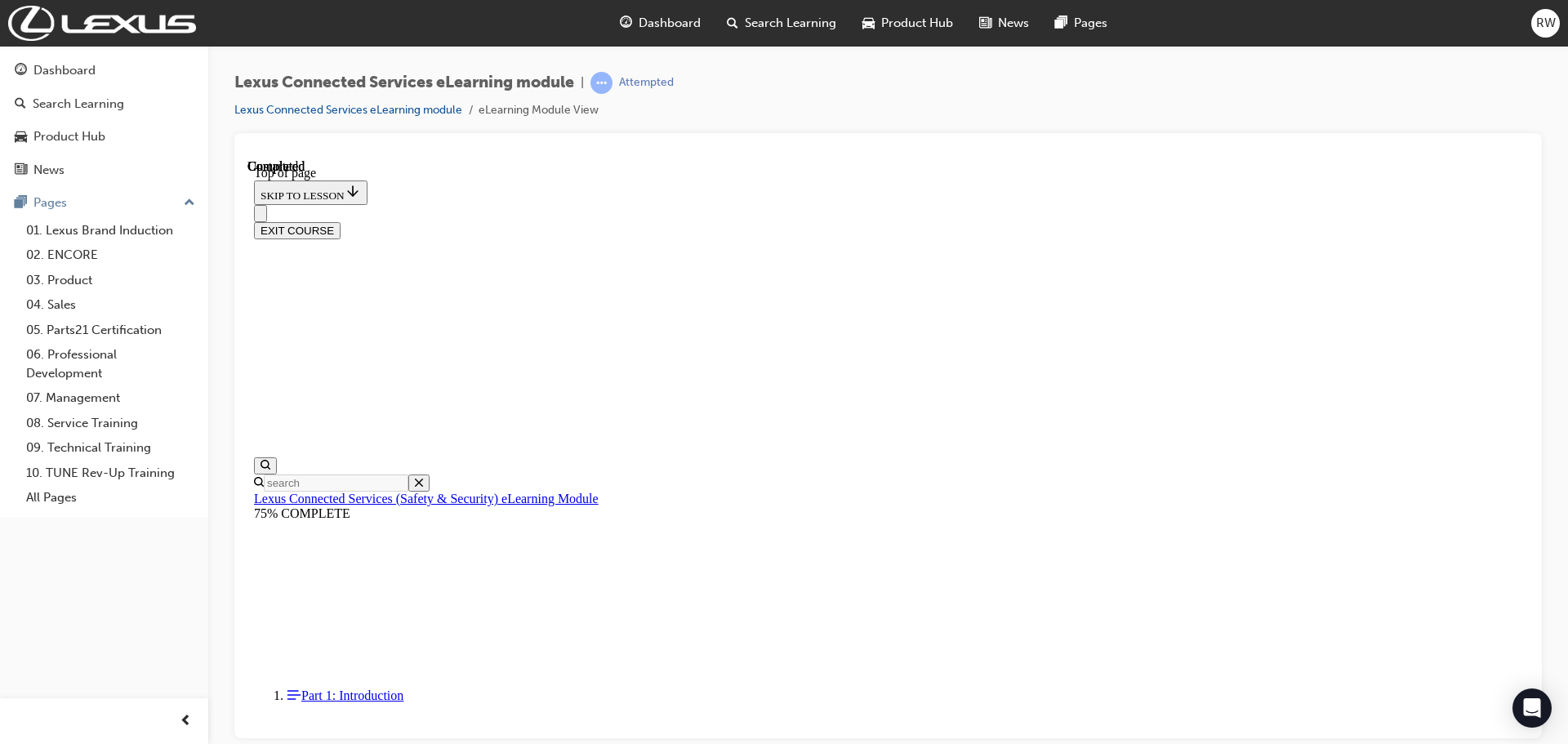
scroll to position [308, 0]
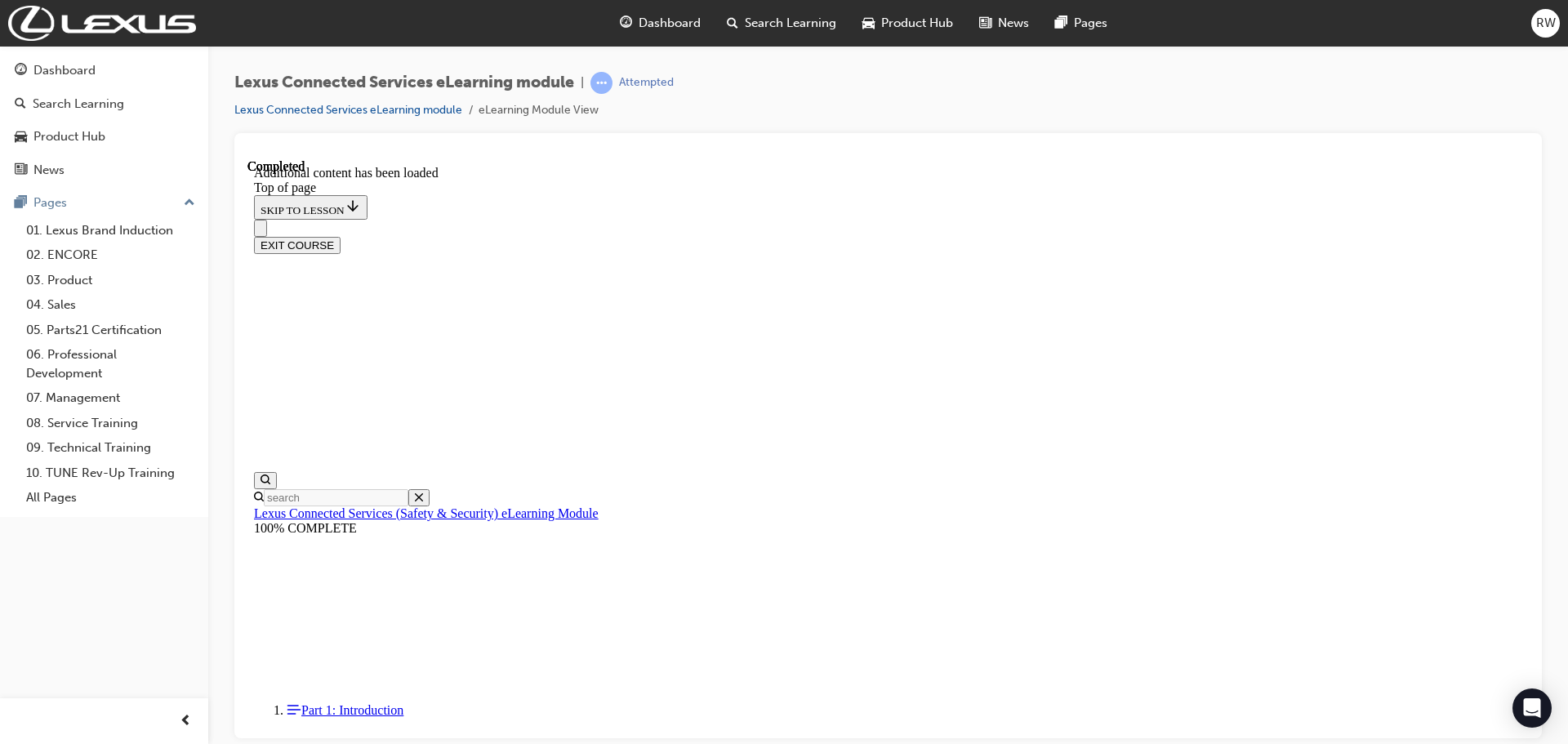
scroll to position [502, 0]
click at [83, 13] on img at bounding box center [102, 22] width 188 height 35
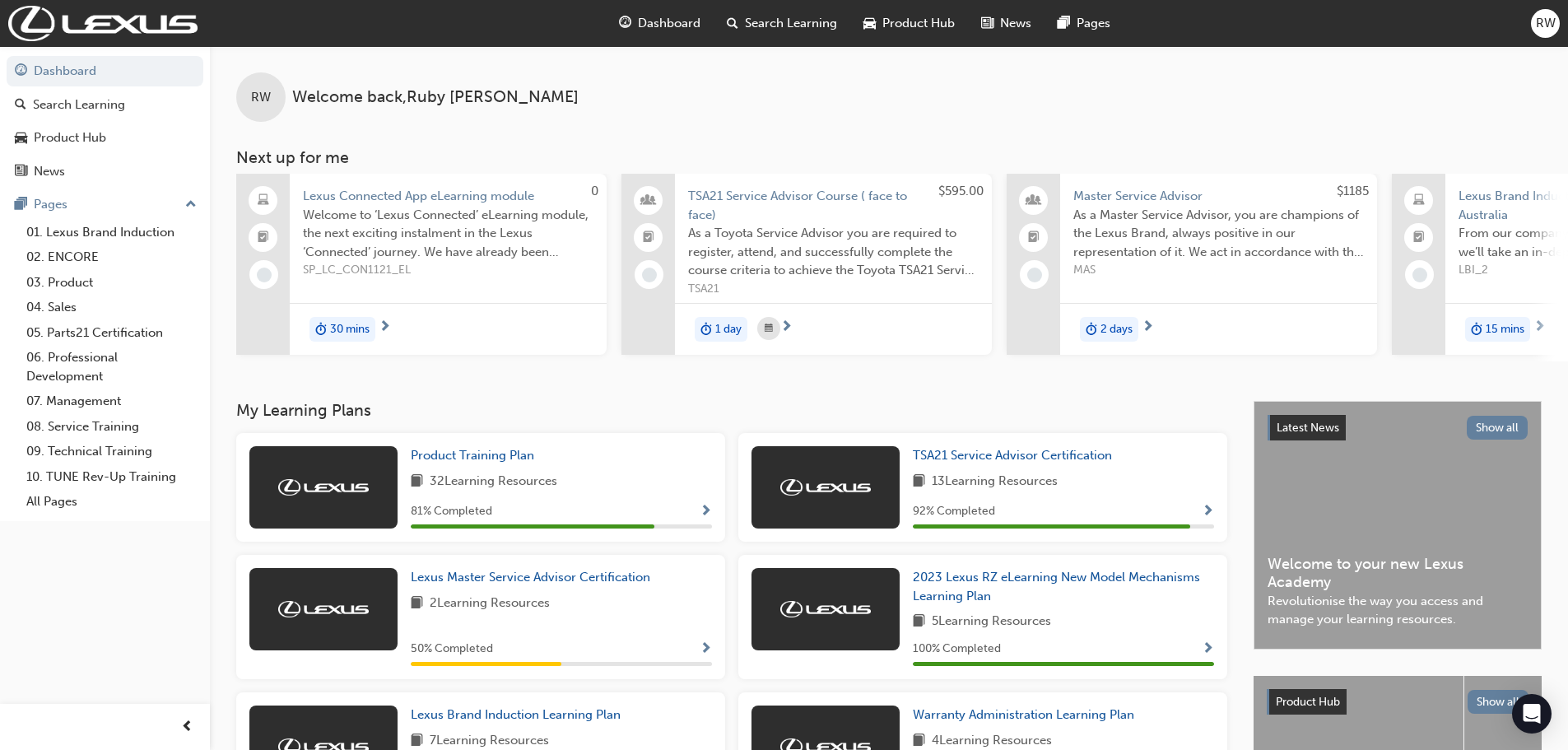
click at [375, 224] on span "Welcome to ‘Lexus Connected’ eLearning module, the next exciting instalment in …" at bounding box center [448, 233] width 290 height 56
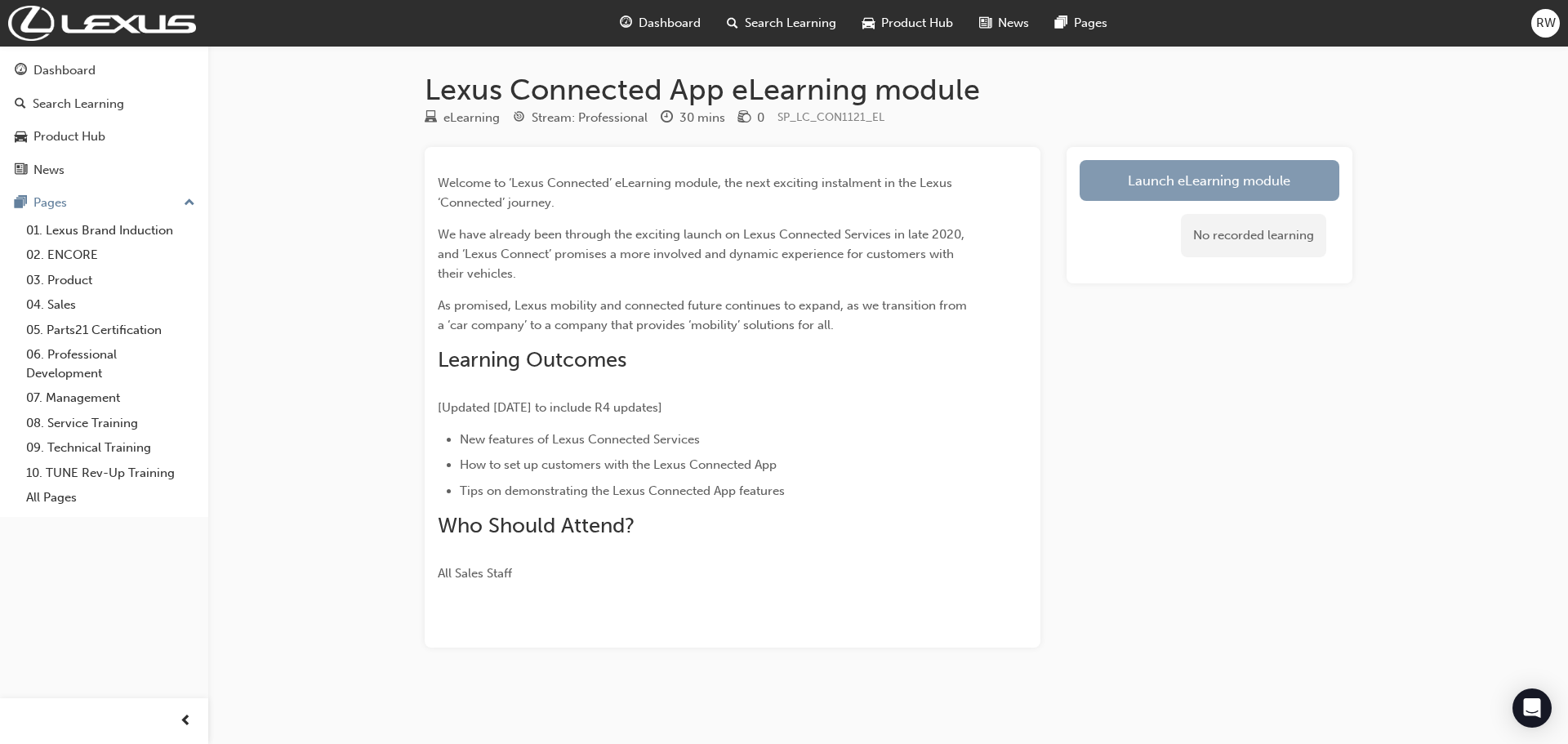
click at [1220, 185] on link "Launch eLearning module" at bounding box center [1210, 181] width 259 height 41
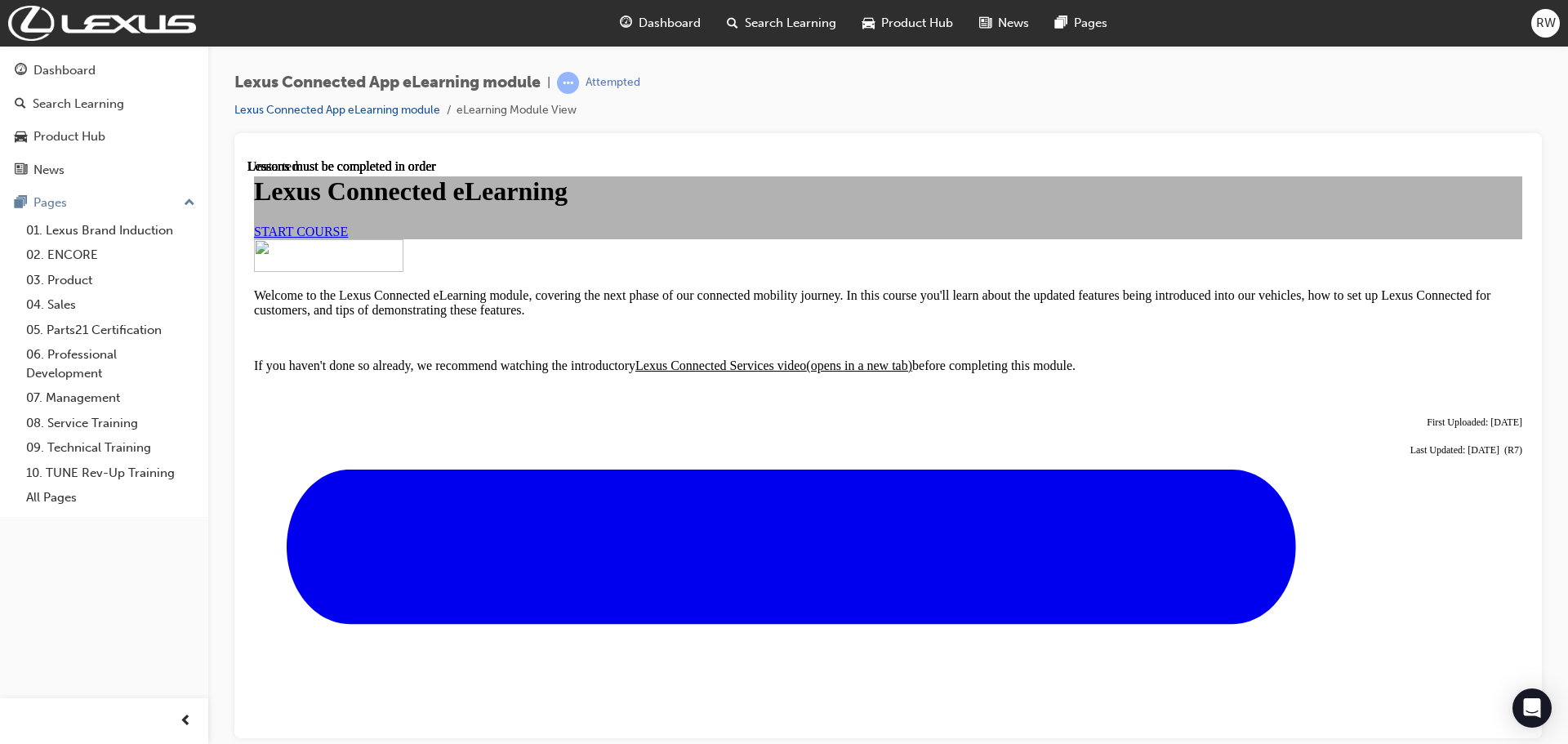
click at [348, 238] on span "START COURSE" at bounding box center [300, 231] width 94 height 14
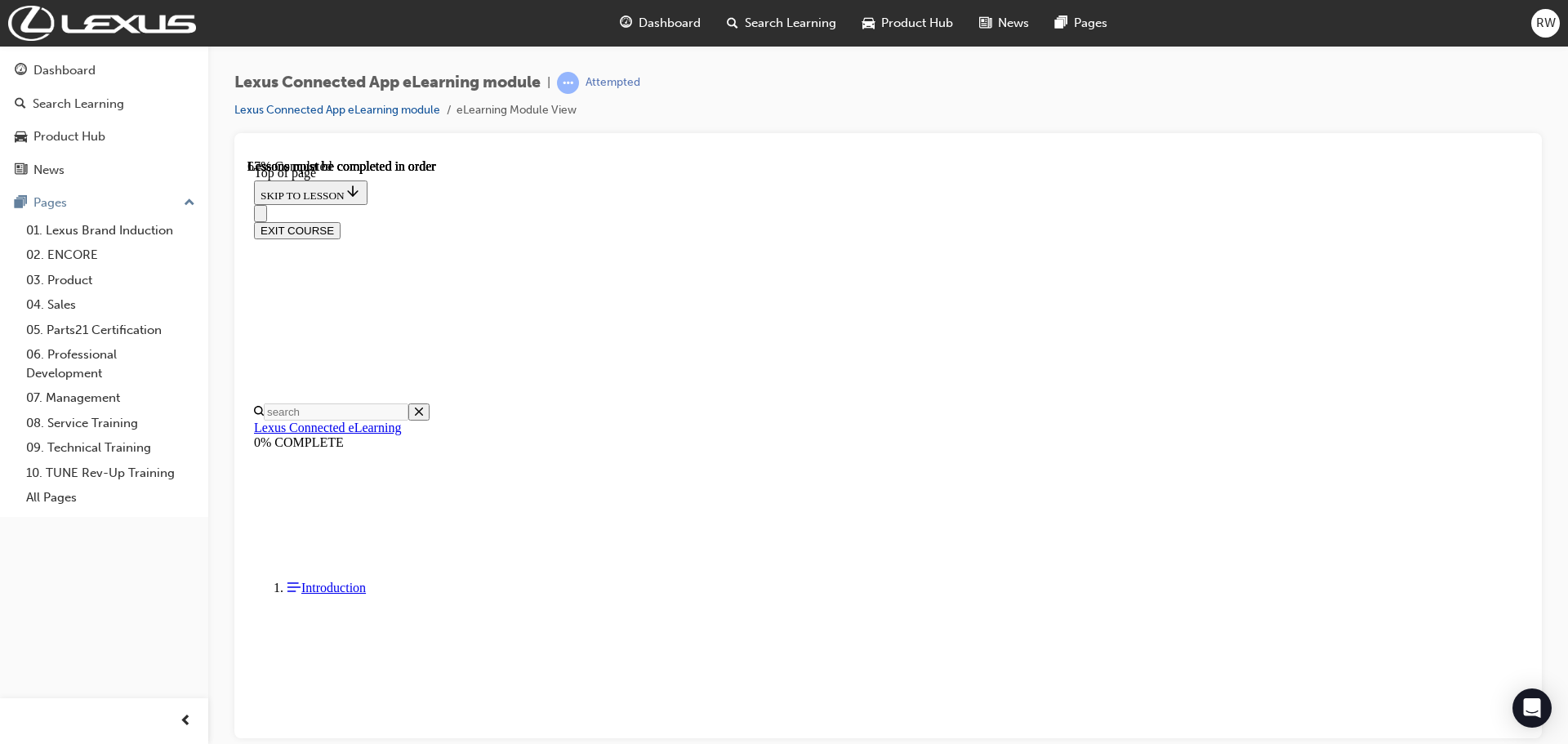
scroll to position [1031, 0]
